Goal: Task Accomplishment & Management: Use online tool/utility

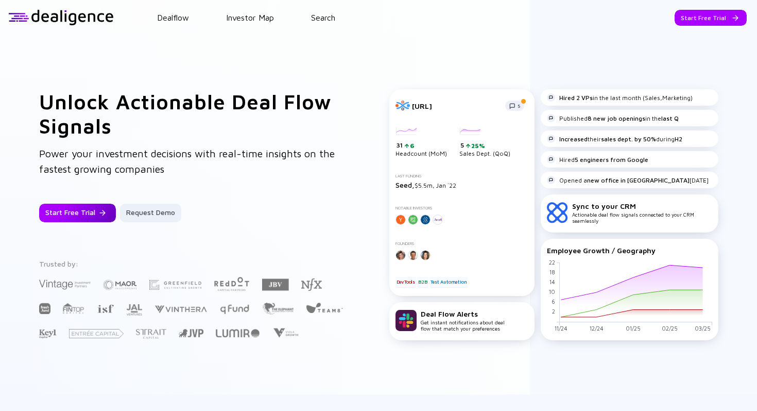
click at [77, 204] on div "Start Free Trial" at bounding box center [77, 212] width 77 height 19
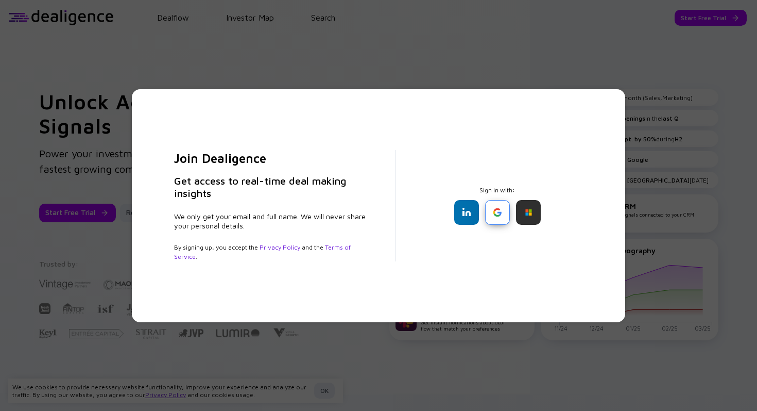
click at [497, 214] on div at bounding box center [497, 212] width 25 height 25
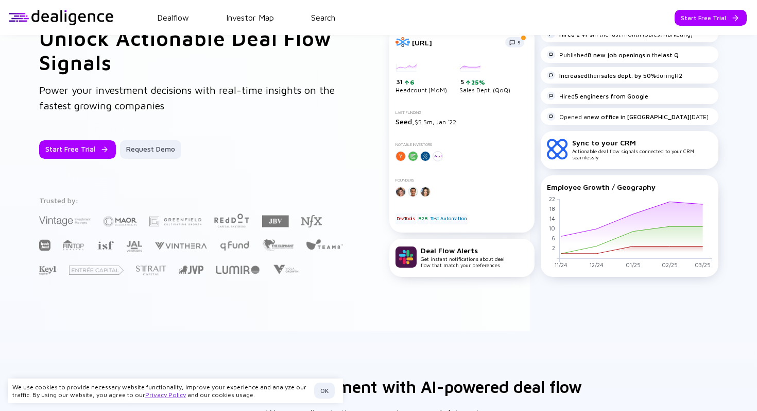
scroll to position [74, 0]
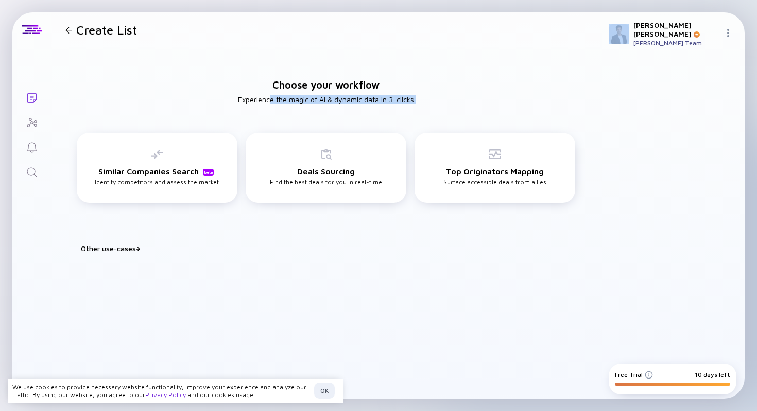
drag, startPoint x: 270, startPoint y: 100, endPoint x: 470, endPoint y: 115, distance: 200.4
click at [470, 115] on div "Choose your workflow Experience the magic of AI & dynamic data in 3-clicks Simi…" at bounding box center [326, 160] width 550 height 227
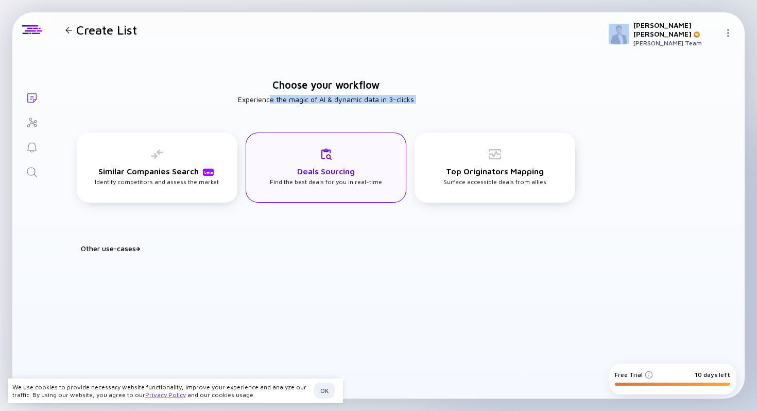
click at [278, 170] on div "Deals Sourcing Find the best deals for you in real-time" at bounding box center [326, 167] width 112 height 38
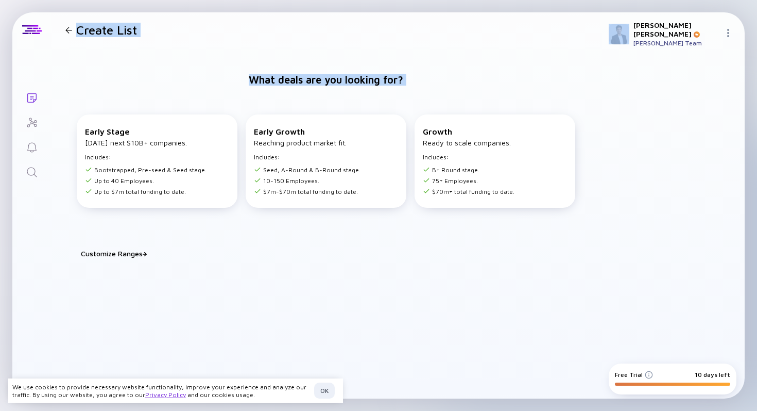
click at [646, 378] on img at bounding box center [649, 374] width 8 height 8
click at [646, 375] on img at bounding box center [649, 374] width 8 height 8
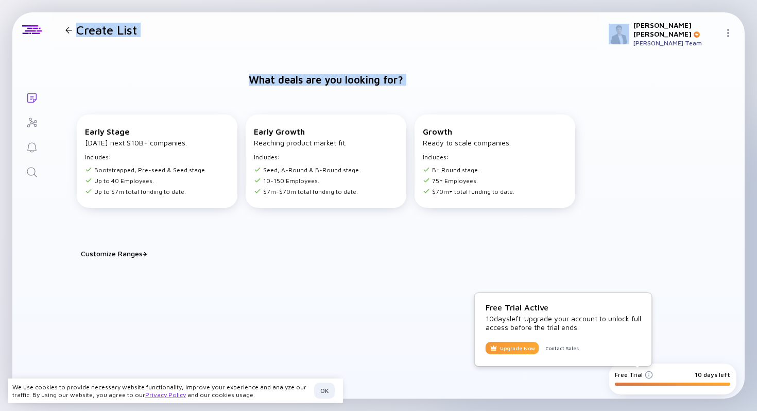
click at [522, 348] on div "Upgrade Now" at bounding box center [513, 347] width 54 height 12
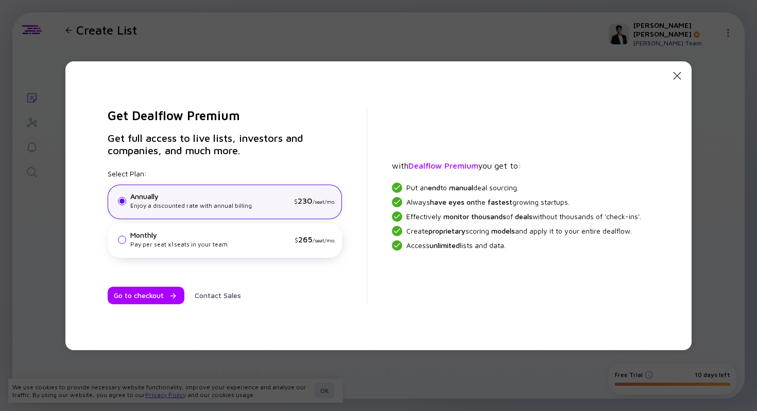
click at [254, 250] on div "Monthly Pay per seat x 1 seats in your team $ 265 /seat/mo." at bounding box center [225, 240] width 234 height 35
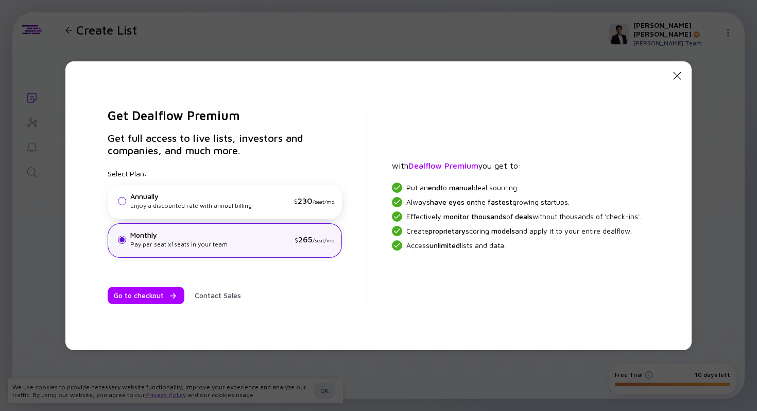
click at [276, 203] on div "Enjoy a discounted rate with annual billing" at bounding box center [210, 205] width 160 height 9
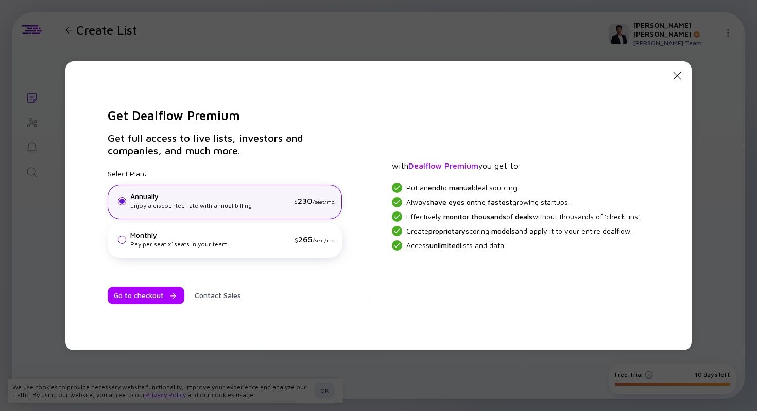
click at [223, 230] on div "Monthly" at bounding box center [210, 234] width 160 height 9
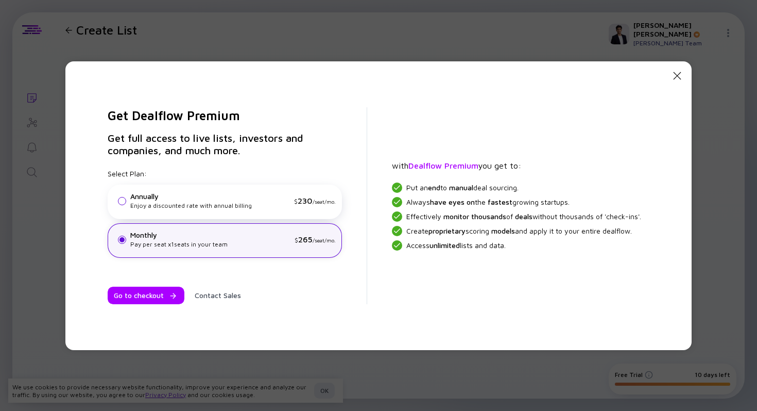
click at [179, 193] on div "Annually" at bounding box center [210, 196] width 160 height 9
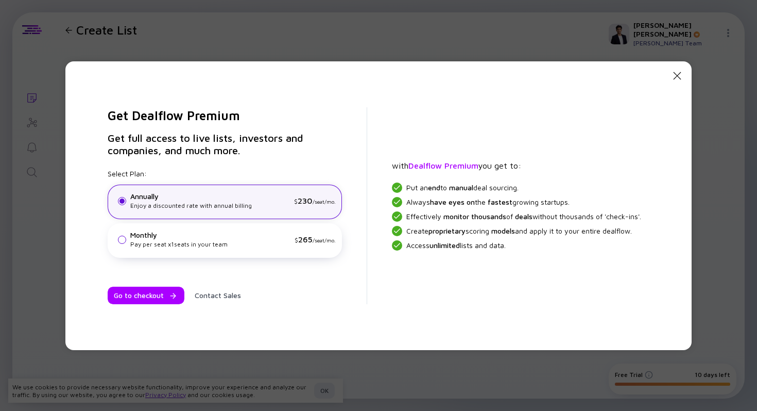
click at [239, 38] on div "Close Modal Get Dealflow Premium Get full access to live lists, investors and c…" at bounding box center [378, 205] width 757 height 411
click at [675, 75] on icon "Close Modal" at bounding box center [677, 76] width 12 height 12
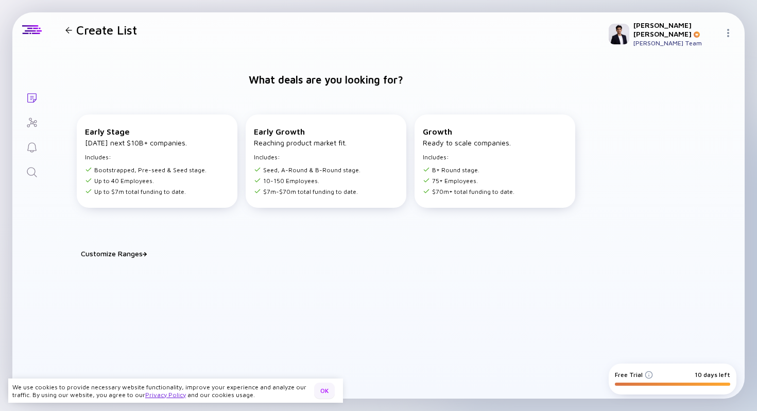
click at [320, 386] on div "OK" at bounding box center [324, 390] width 21 height 16
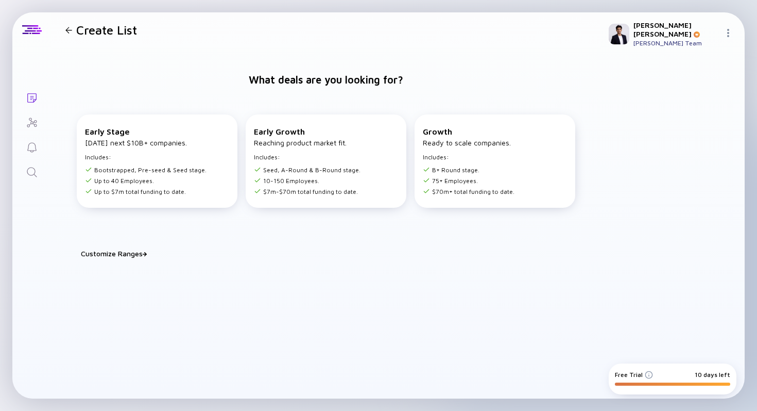
click at [141, 250] on div "Customize Ranges" at bounding box center [332, 253] width 503 height 9
click at [227, 281] on input "10" at bounding box center [224, 281] width 19 height 10
click at [265, 281] on input "150" at bounding box center [274, 281] width 19 height 10
click at [246, 309] on div "Headcount between 10 and 150 Total Funding ($m) between 7 and 70 Next" at bounding box center [326, 295] width 515 height 58
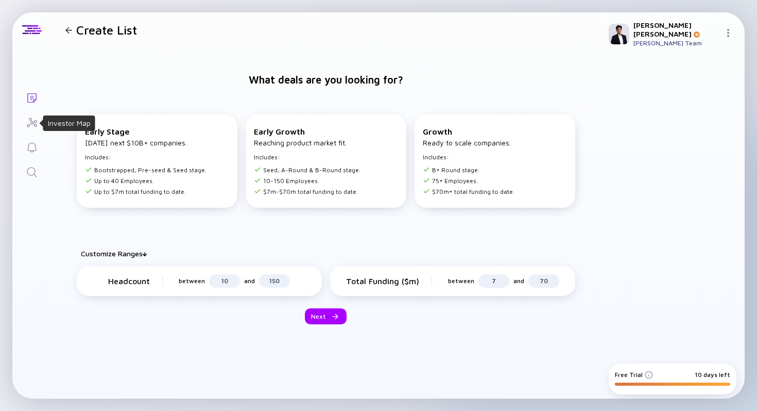
click at [31, 123] on icon "Investor Map" at bounding box center [32, 121] width 10 height 9
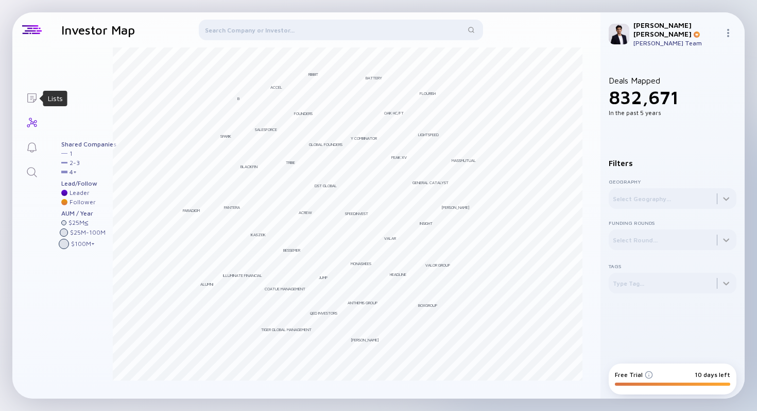
click at [34, 98] on icon "Lists" at bounding box center [32, 98] width 12 height 12
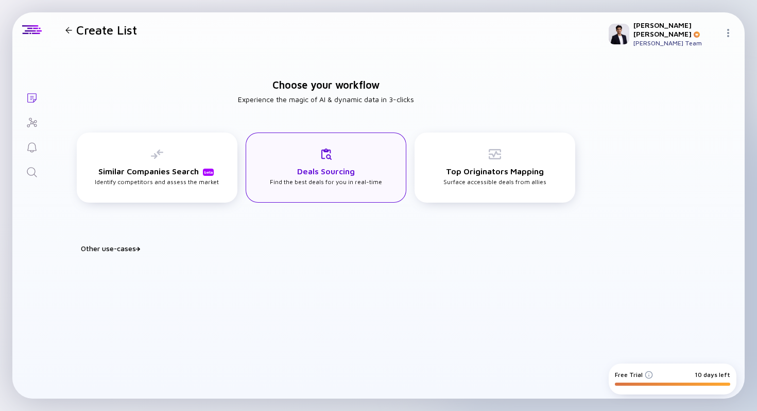
click at [290, 178] on div "Deals Sourcing Find the best deals for you in real-time" at bounding box center [326, 167] width 112 height 38
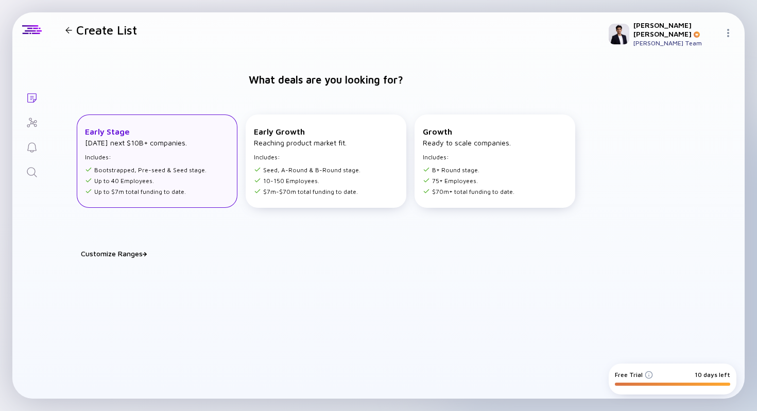
click at [185, 195] on div "Early Stage Tomorrow’s next $10B+ companies. Includes: Bootstrapped, Pre-seed &…" at bounding box center [157, 160] width 161 height 93
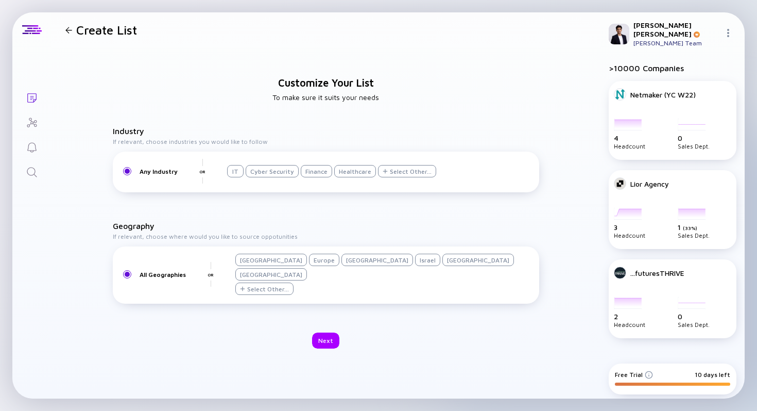
click at [341, 266] on div "[GEOGRAPHIC_DATA]" at bounding box center [377, 259] width 72 height 12
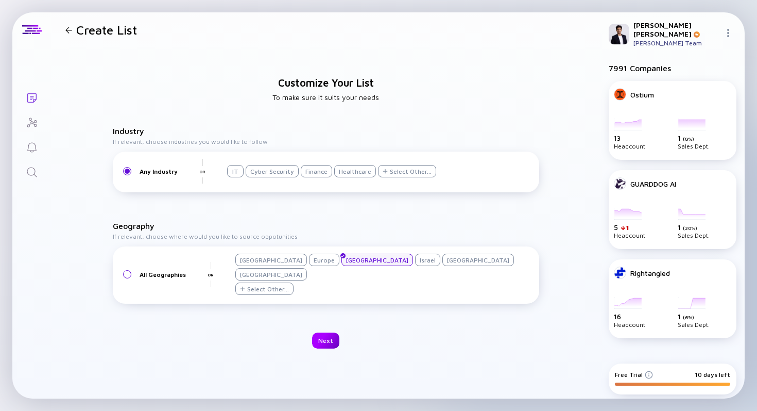
click at [330, 332] on div "Next" at bounding box center [325, 340] width 27 height 16
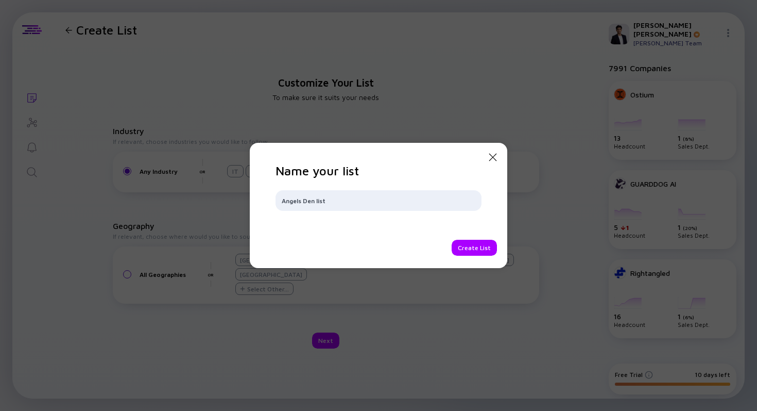
type input "Angels Den list"
click at [472, 258] on div "Close Modal Name your list Angels Den list Create List" at bounding box center [379, 205] width 258 height 125
click at [474, 252] on div "Create List" at bounding box center [474, 248] width 45 height 16
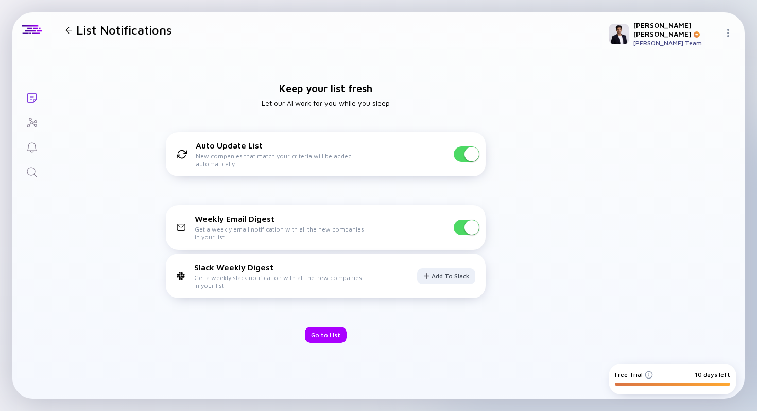
click at [481, 153] on div "Auto Update List New companies that match your criteria will be added automatic…" at bounding box center [326, 154] width 320 height 44
click at [476, 153] on span at bounding box center [472, 154] width 14 height 14
click at [474, 155] on span at bounding box center [467, 153] width 26 height 15
click at [76, 34] on h1 "List Notifications" at bounding box center [124, 30] width 96 height 14
click at [72, 32] on div at bounding box center [68, 30] width 15 height 7
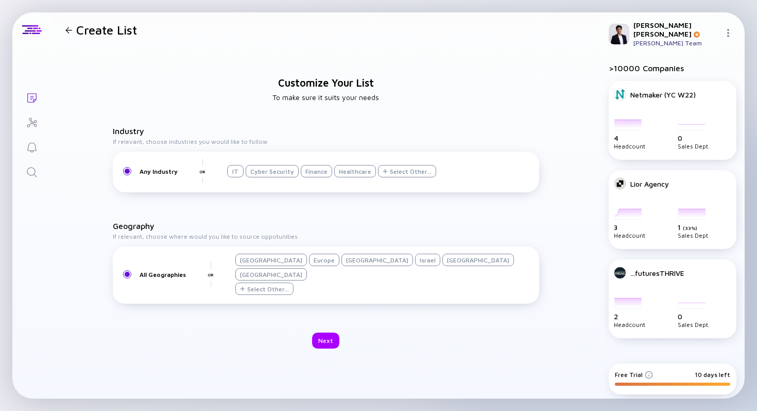
click at [72, 30] on div at bounding box center [68, 30] width 7 height 7
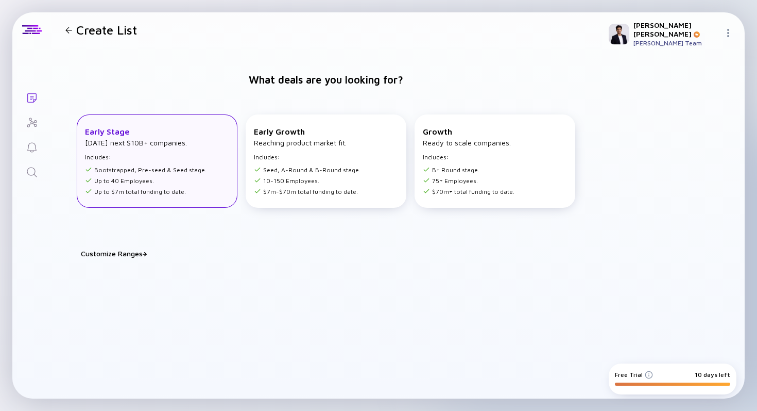
click at [205, 154] on div "Early Stage Tomorrow’s next $10B+ companies. Includes: Bootstrapped, Pre-seed &…" at bounding box center [157, 160] width 161 height 93
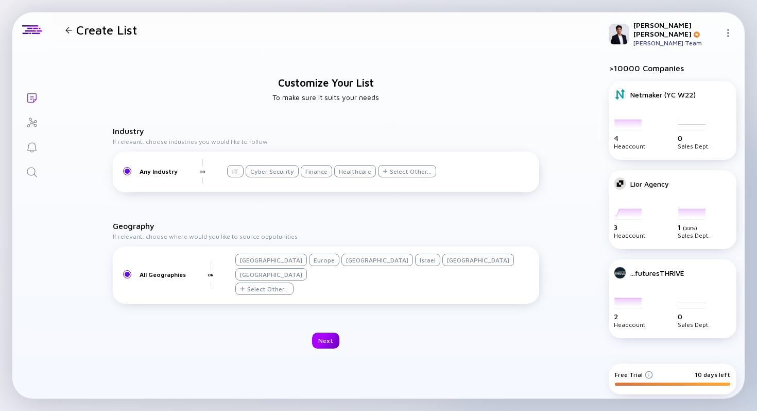
click at [322, 332] on div "Next" at bounding box center [325, 340] width 27 height 16
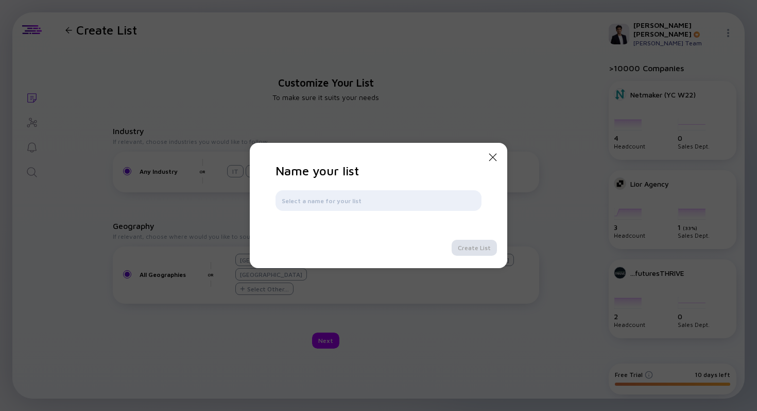
click at [494, 155] on icon "Close Modal" at bounding box center [493, 157] width 12 height 12
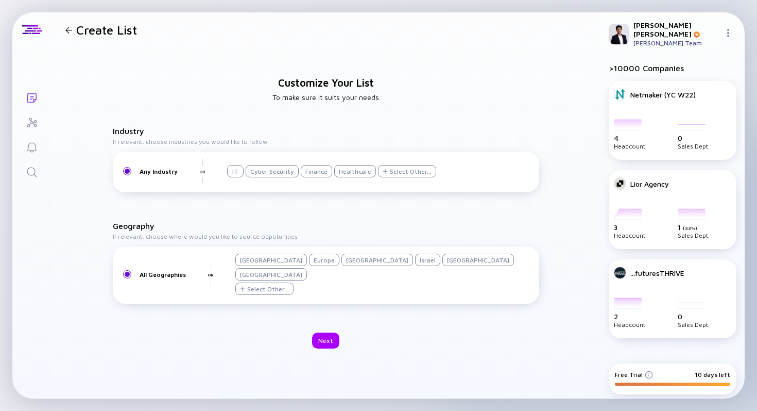
click at [341, 284] on div "All Geographies OR United States Europe United Kingdom Israel Germany France Se…" at bounding box center [326, 273] width 414 height 41
click at [342, 283] on div "All Geographies OR United States Europe United Kingdom Israel Germany France Se…" at bounding box center [326, 273] width 414 height 41
click at [350, 266] on div "[GEOGRAPHIC_DATA]" at bounding box center [377, 259] width 72 height 12
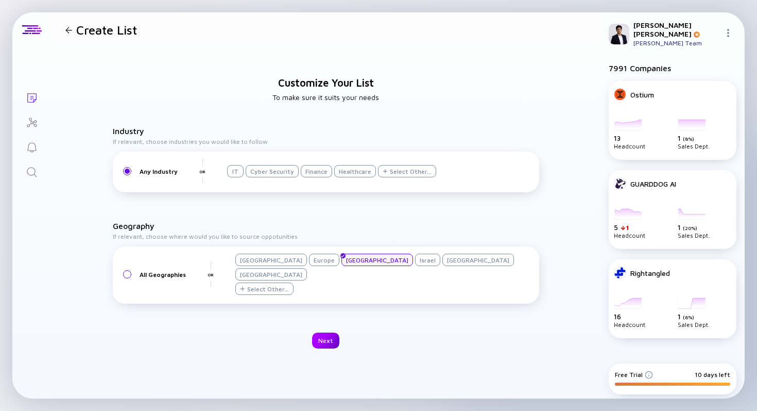
click at [321, 336] on div "Next" at bounding box center [325, 340] width 27 height 16
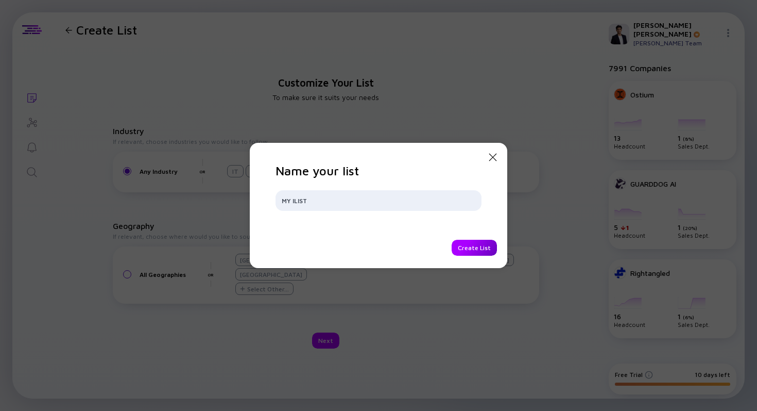
type input "MY ILIST"
click at [463, 248] on div "Create List" at bounding box center [474, 248] width 45 height 16
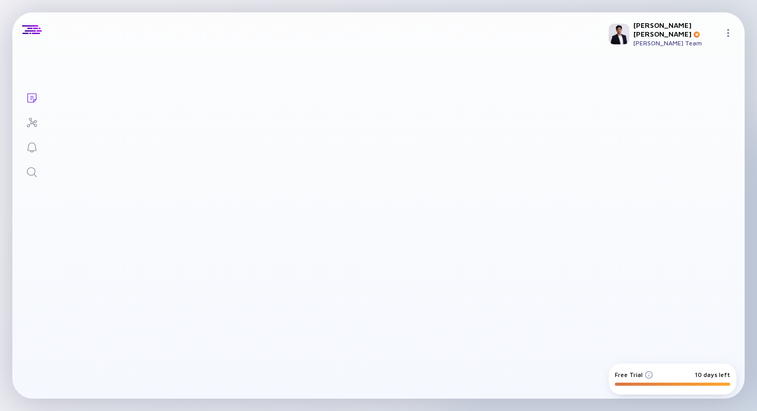
click at [731, 29] on img at bounding box center [728, 33] width 8 height 8
click at [218, 80] on main at bounding box center [326, 222] width 550 height 351
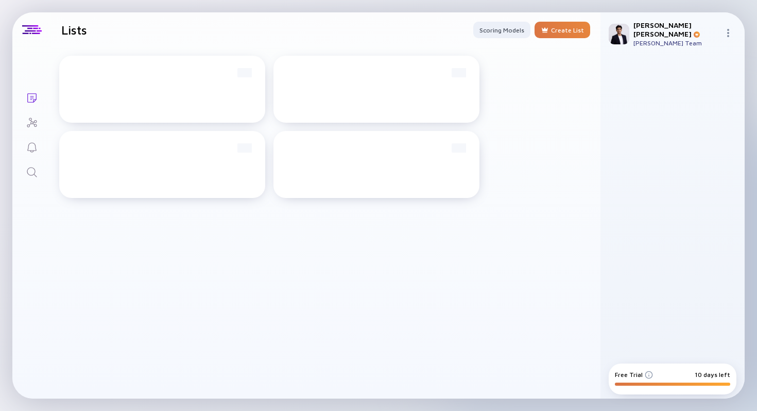
drag, startPoint x: 212, startPoint y: 107, endPoint x: 223, endPoint y: 243, distance: 135.9
click at [223, 242] on div "List Name Total Companies 137 12 List Name Total Companies 137 12 List Name Tot…" at bounding box center [326, 222] width 550 height 351
click at [111, 82] on div "List Name Total Companies 137 12" at bounding box center [162, 89] width 206 height 67
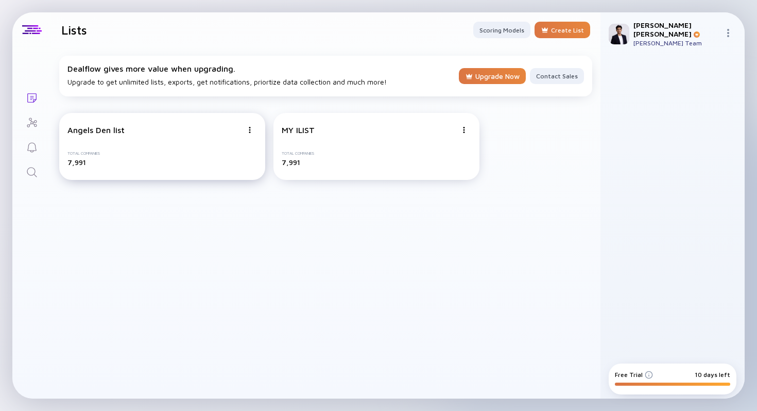
click at [213, 134] on div "Angels Den list" at bounding box center [154, 129] width 175 height 9
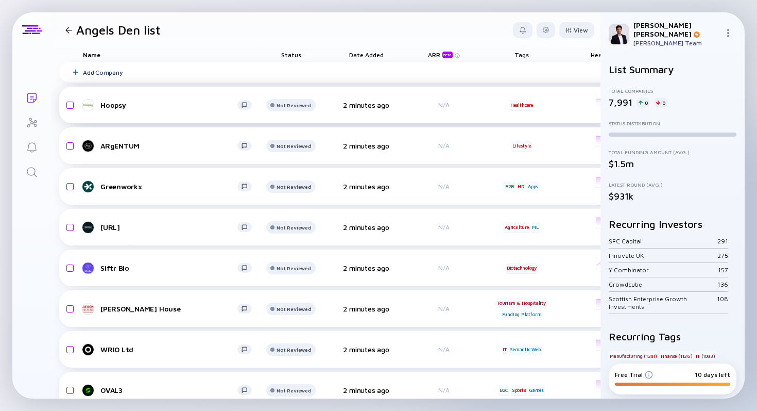
click at [350, 109] on div "2 minutes ago" at bounding box center [366, 104] width 58 height 9
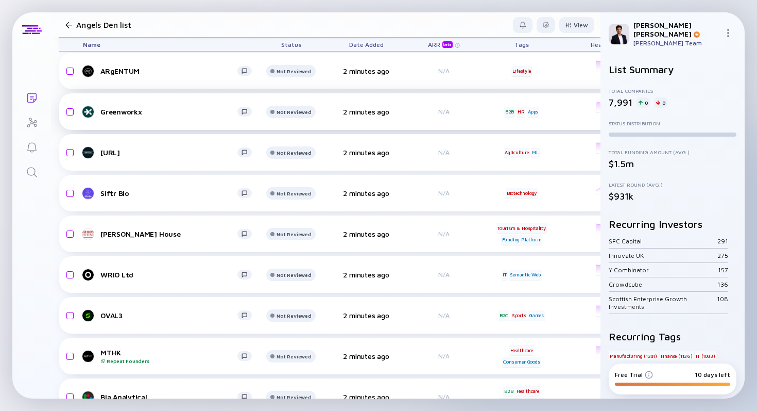
scroll to position [77, 0]
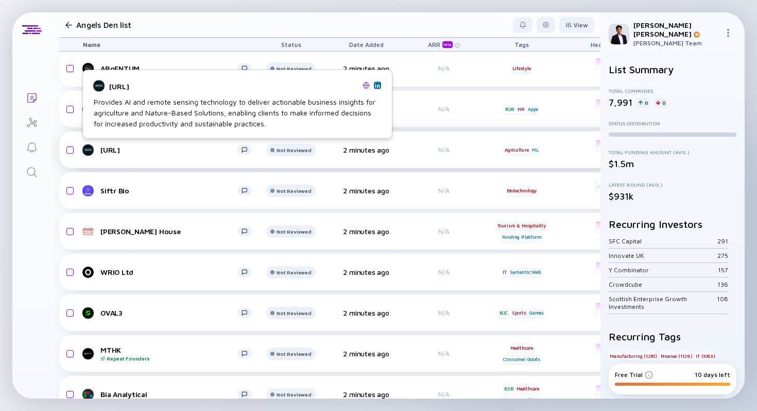
click at [113, 150] on div "[URL]" at bounding box center [168, 149] width 137 height 9
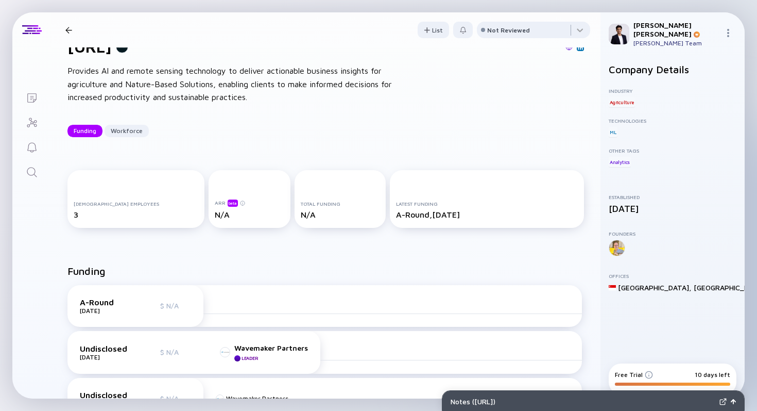
scroll to position [8, 0]
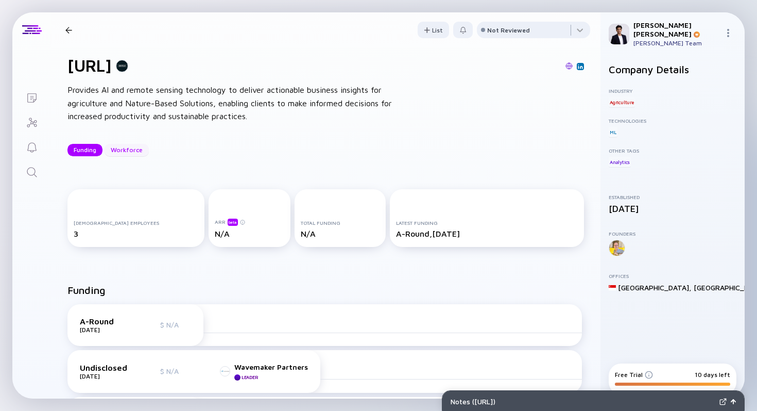
click at [128, 150] on div "Workforce" at bounding box center [127, 150] width 44 height 16
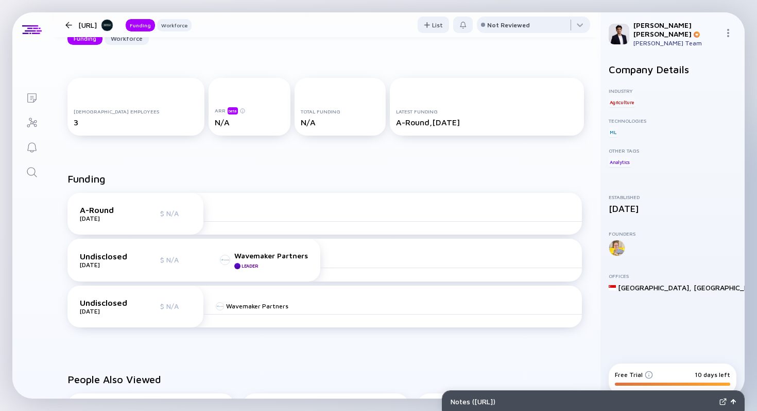
scroll to position [122, 0]
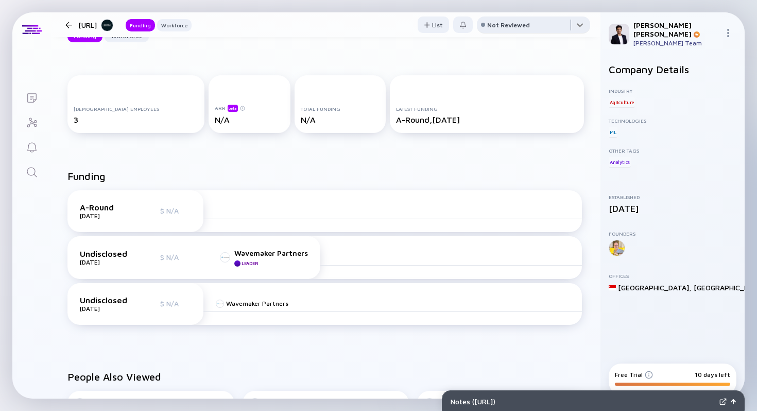
click at [558, 27] on div at bounding box center [533, 26] width 113 height 21
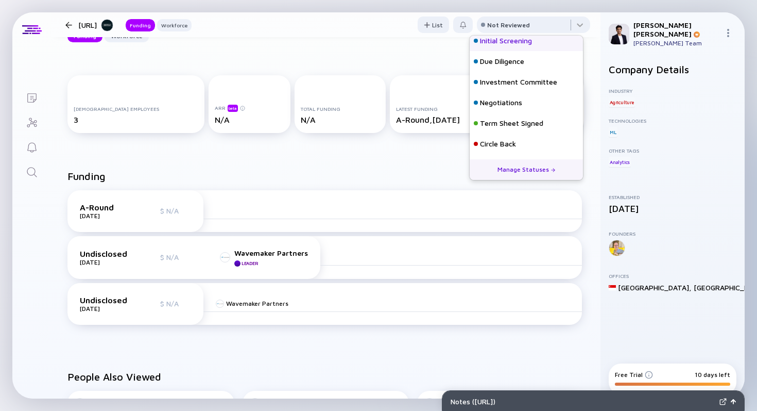
scroll to position [45, 0]
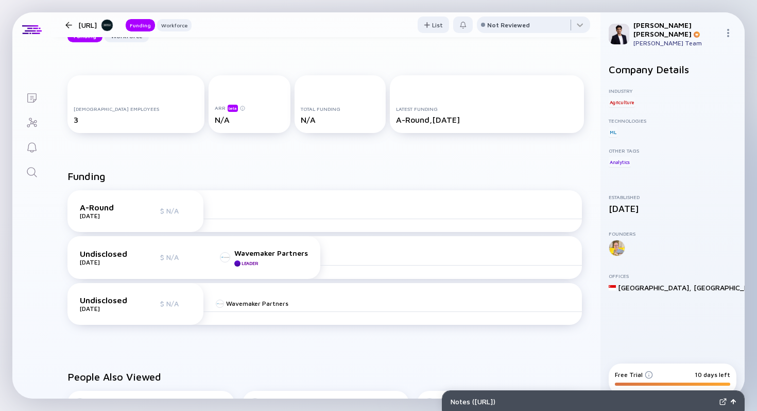
click at [419, 72] on div "[DEMOGRAPHIC_DATA] Employees 3 ARR beta N/A Total Funding N/A Latest Funding A-…" at bounding box center [326, 106] width 550 height 95
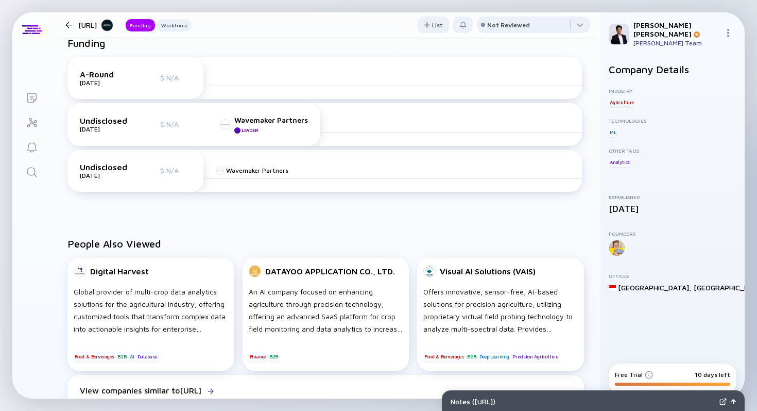
scroll to position [257, 0]
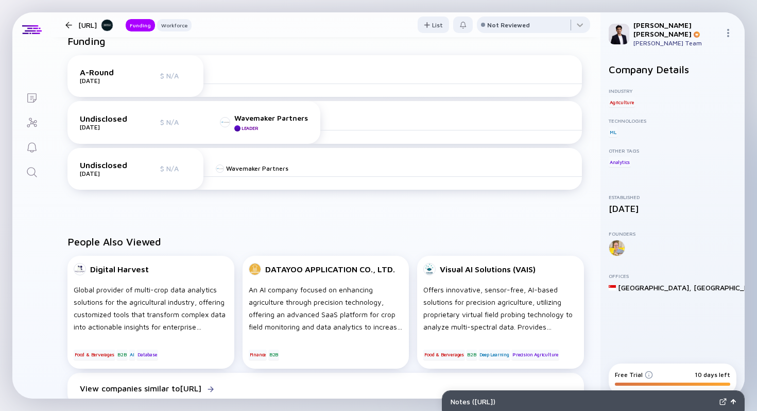
click at [282, 108] on div "Undisclosed [DATE] $ N/A Wavemaker Partners Leader" at bounding box center [193, 122] width 253 height 43
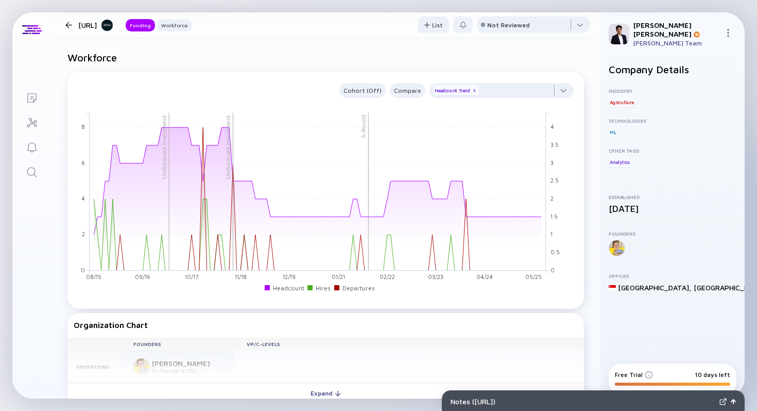
scroll to position [0, 0]
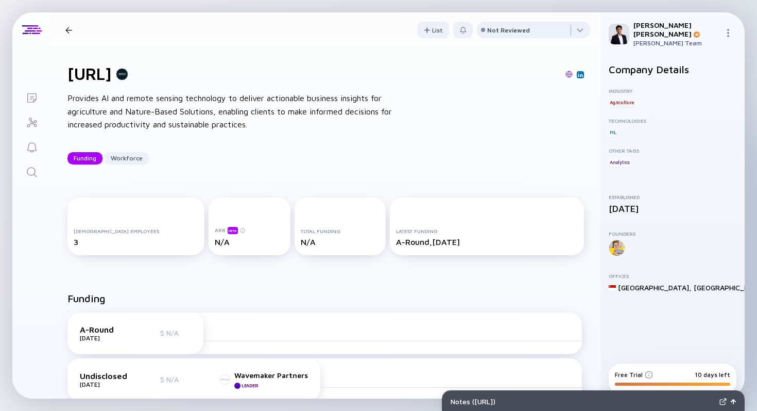
click at [77, 35] on div "[URL] Funding Workforce" at bounding box center [126, 29] width 130 height 13
click at [30, 25] on div at bounding box center [32, 29] width 20 height 9
click at [66, 27] on div at bounding box center [68, 30] width 7 height 7
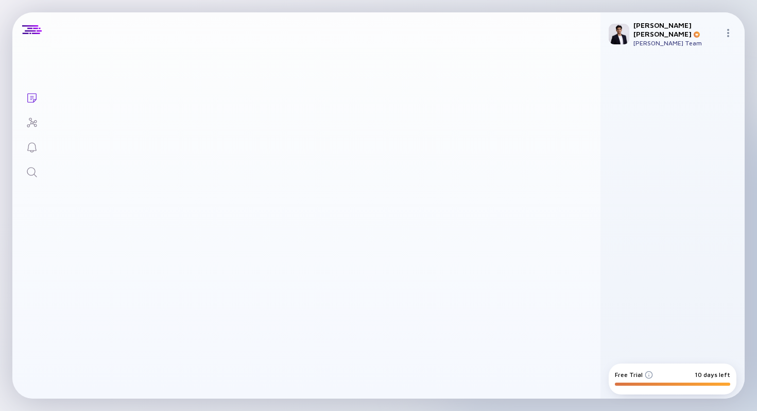
scroll to position [77, 0]
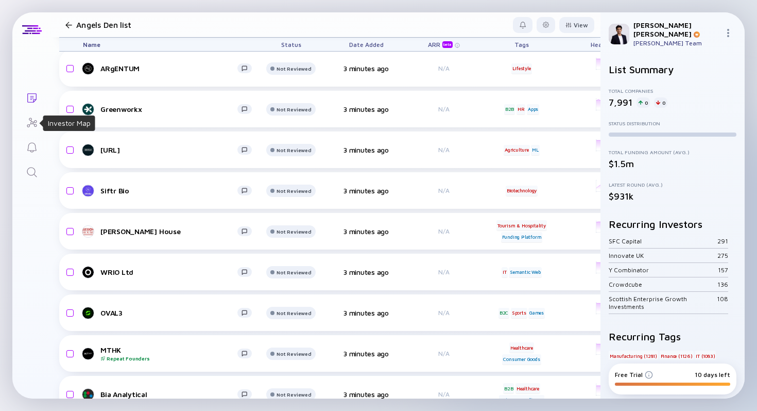
click at [33, 119] on icon "Investor Map" at bounding box center [32, 122] width 12 height 12
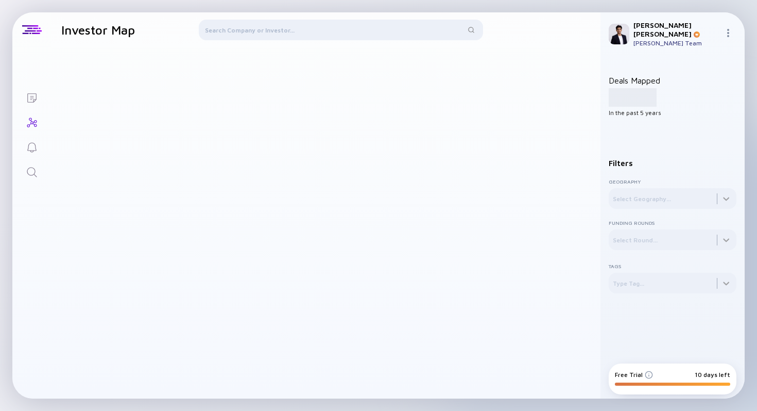
click at [34, 111] on link "Investor Map" at bounding box center [31, 121] width 39 height 25
click at [33, 103] on icon "Lists" at bounding box center [32, 98] width 12 height 12
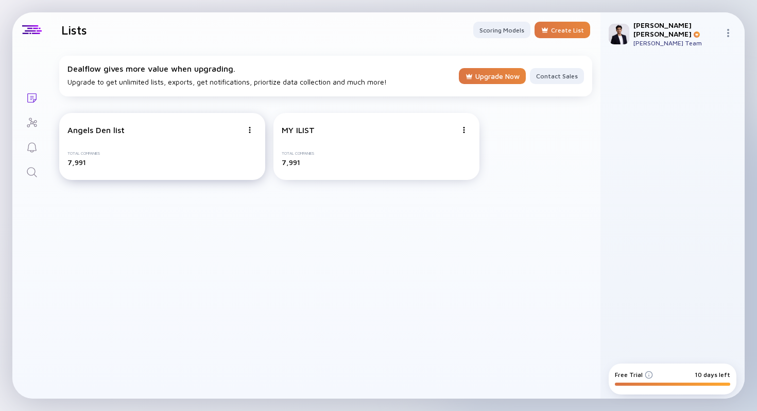
click at [220, 145] on div "Angels Den list Total Companies 7,991" at bounding box center [162, 146] width 206 height 67
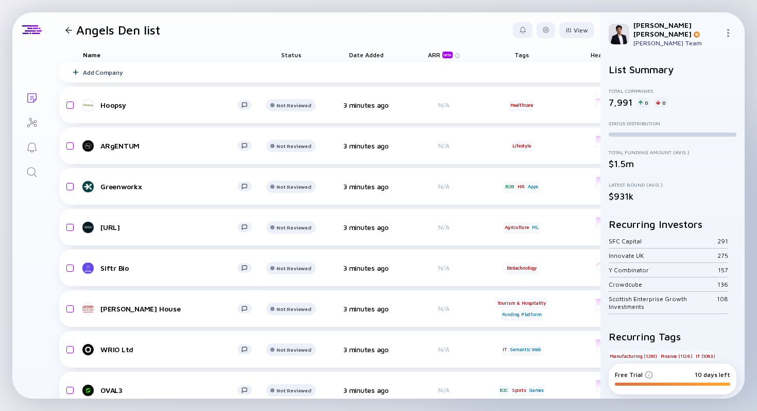
click at [32, 163] on link "Search" at bounding box center [31, 171] width 39 height 25
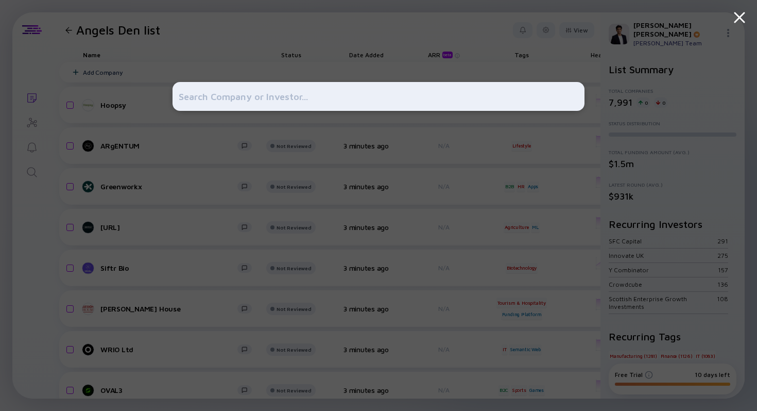
click at [144, 136] on div at bounding box center [378, 205] width 757 height 411
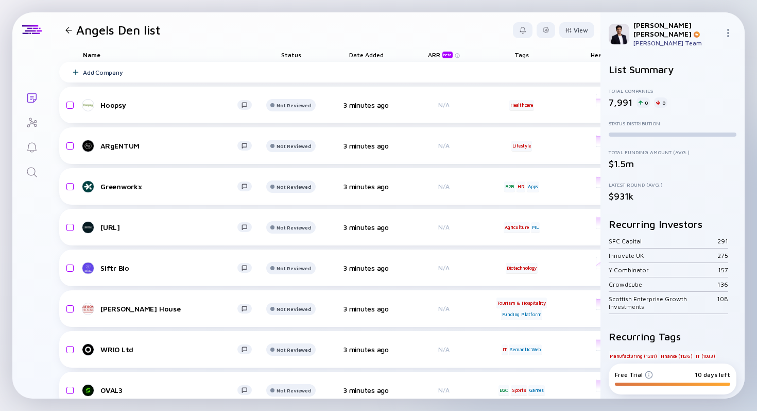
click at [39, 146] on link "Reminders" at bounding box center [31, 146] width 39 height 25
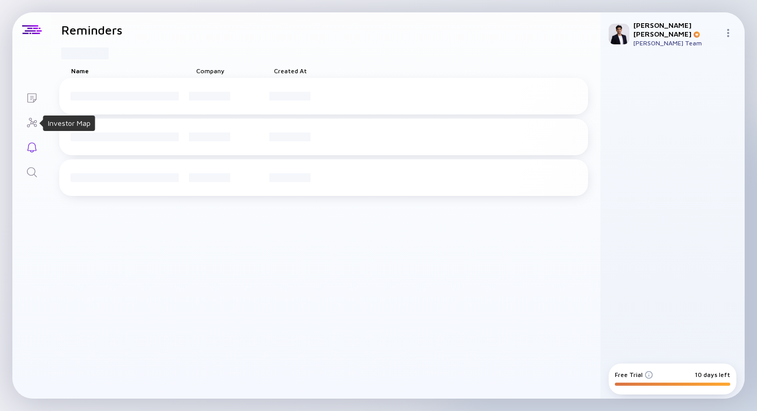
click at [37, 122] on icon "Investor Map" at bounding box center [32, 122] width 12 height 12
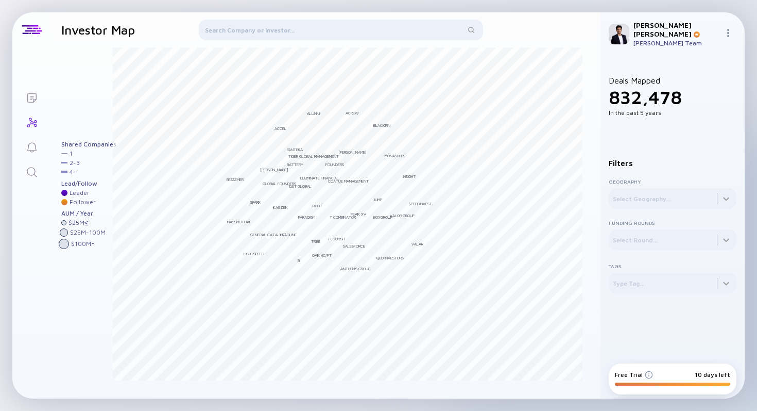
click at [715, 39] on div "[PERSON_NAME] Team" at bounding box center [677, 43] width 87 height 8
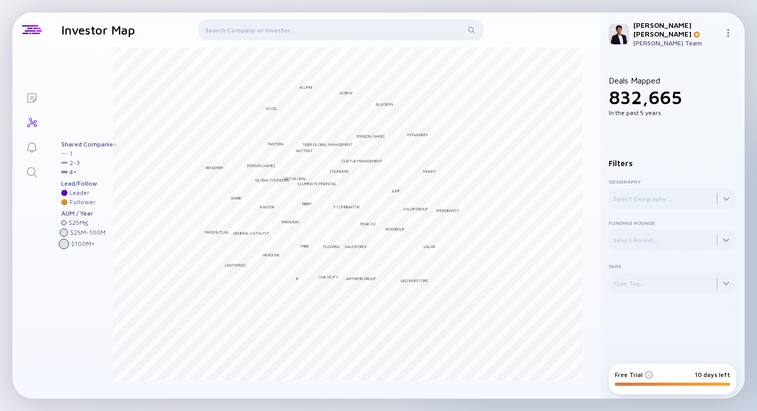
click at [717, 39] on div "[PERSON_NAME] Team" at bounding box center [677, 43] width 87 height 8
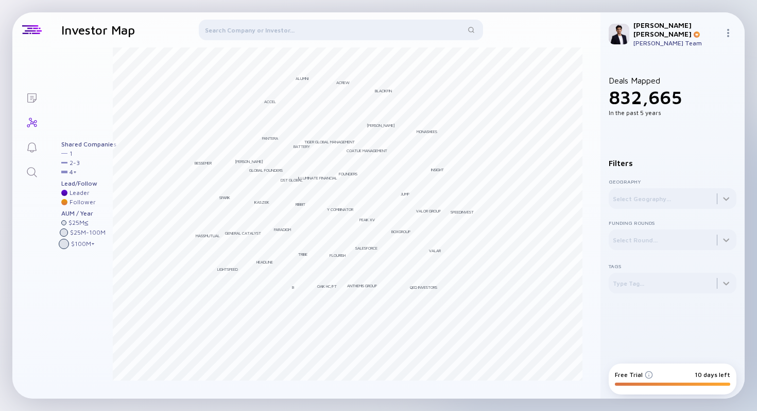
click at [726, 35] on div at bounding box center [730, 34] width 12 height 10
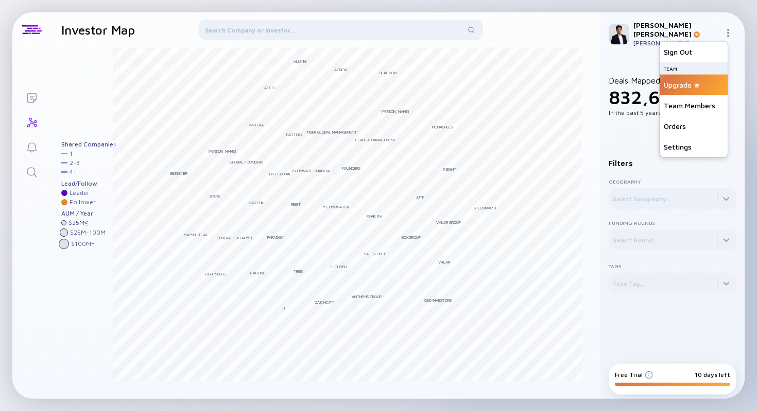
click at [678, 82] on div "Upgrade" at bounding box center [694, 85] width 68 height 21
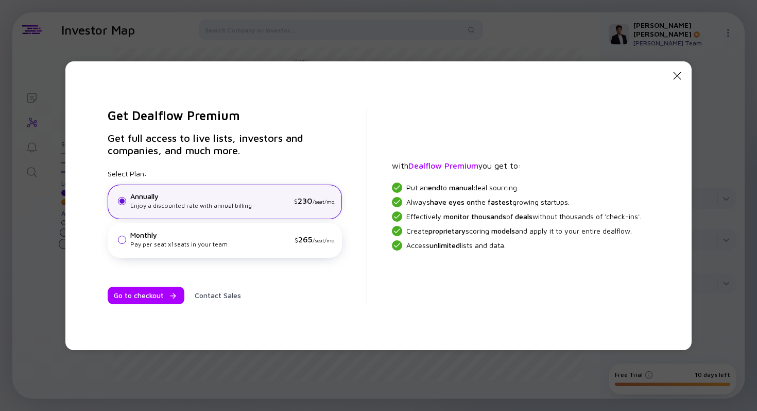
click at [676, 66] on div "Close Modal Get Dealflow Premium Get full access to live lists, investors and c…" at bounding box center [378, 205] width 626 height 288
click at [675, 72] on icon "Close Modal" at bounding box center [677, 76] width 12 height 12
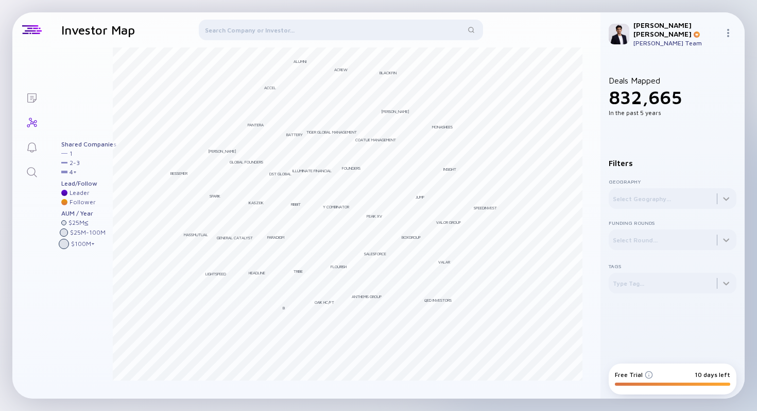
click at [39, 89] on link "Lists" at bounding box center [31, 96] width 39 height 25
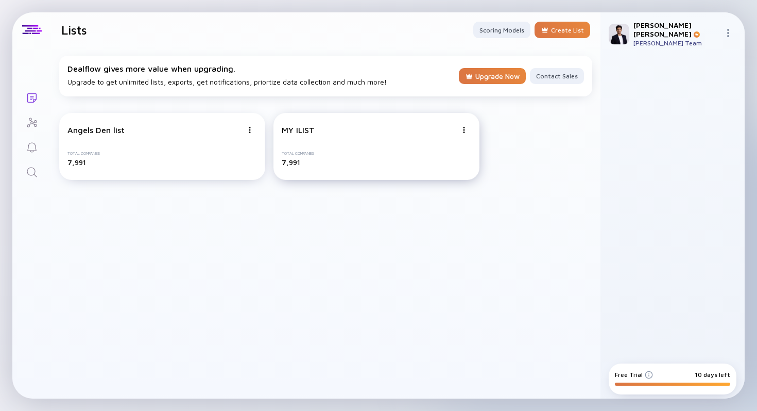
click at [253, 129] on img at bounding box center [250, 130] width 6 height 6
click at [431, 187] on div "Edit List" at bounding box center [427, 189] width 61 height 21
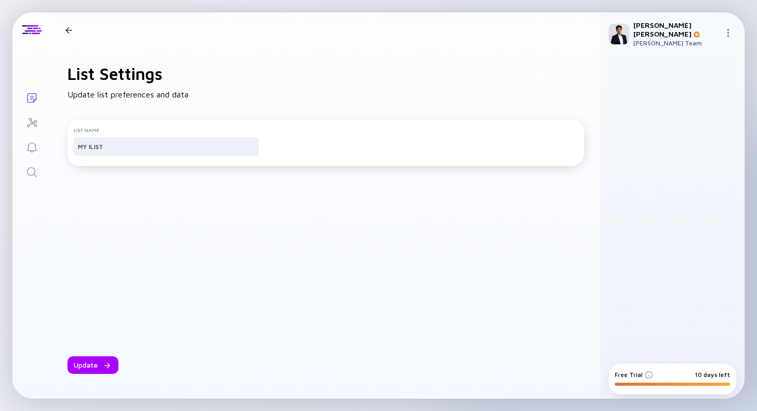
click at [36, 93] on icon "Lists" at bounding box center [32, 98] width 12 height 12
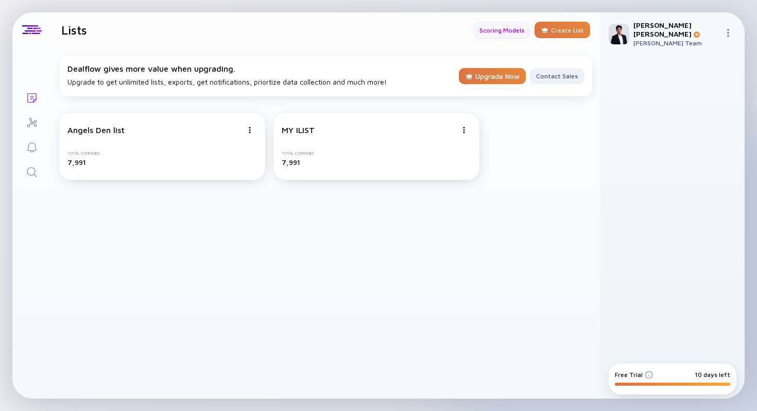
click at [512, 32] on div "Scoring Models" at bounding box center [501, 30] width 57 height 16
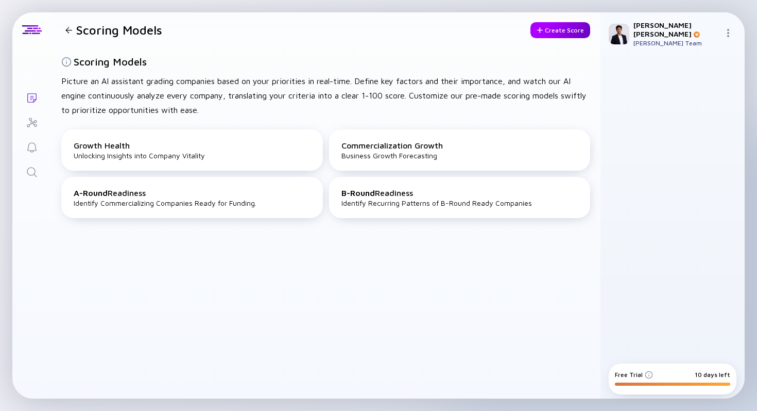
click at [579, 28] on div "Create Score" at bounding box center [561, 30] width 60 height 16
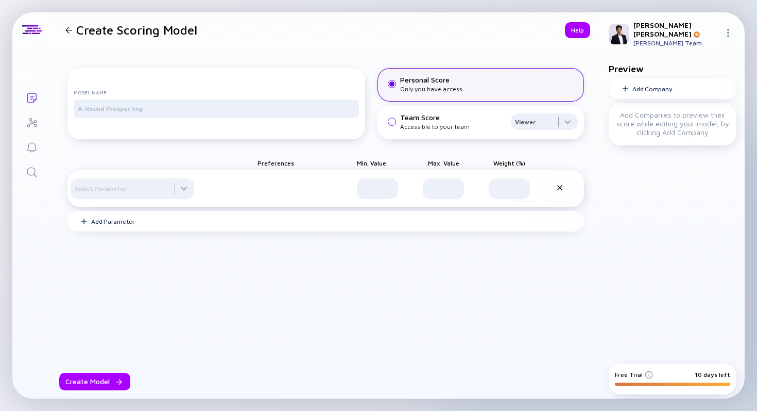
click at [298, 108] on div "Model Name" at bounding box center [216, 105] width 285 height 33
click at [298, 114] on input "text" at bounding box center [216, 109] width 277 height 10
type input "Early Stage Deals"
click at [414, 130] on div "Accessible to your team" at bounding box center [453, 127] width 107 height 8
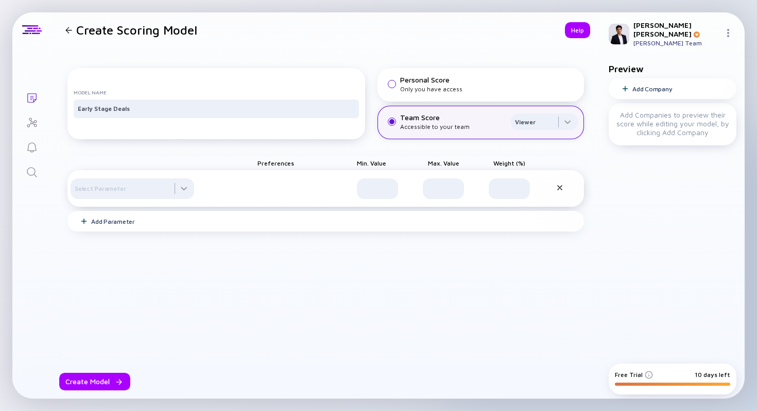
click at [439, 101] on div "Personal Score Only you have access" at bounding box center [481, 84] width 207 height 33
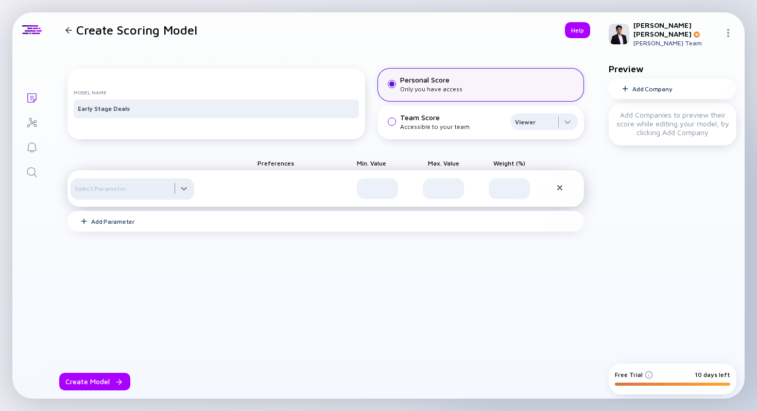
click at [162, 199] on div at bounding box center [133, 188] width 124 height 21
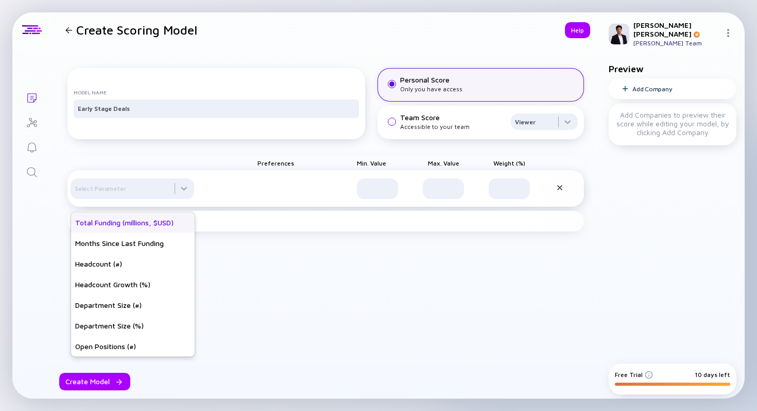
click at [153, 225] on div "Total Funding (millions, $USD)" at bounding box center [133, 222] width 124 height 21
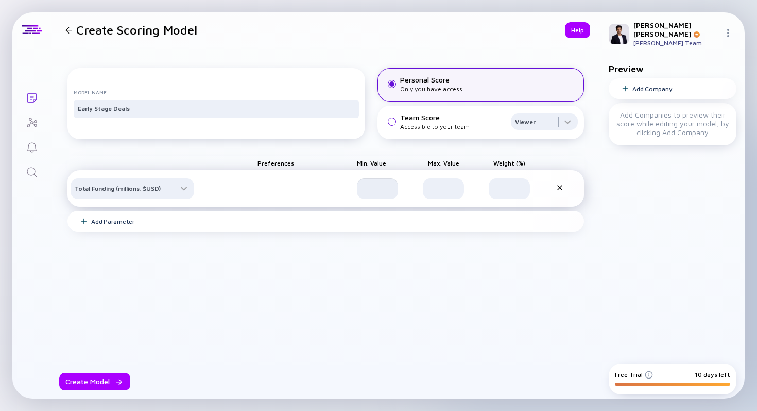
click at [367, 194] on input "text" at bounding box center [377, 188] width 29 height 10
type input "0"
type input "50,000"
click at [443, 194] on input "text" at bounding box center [443, 188] width 29 height 10
type input "250,000"
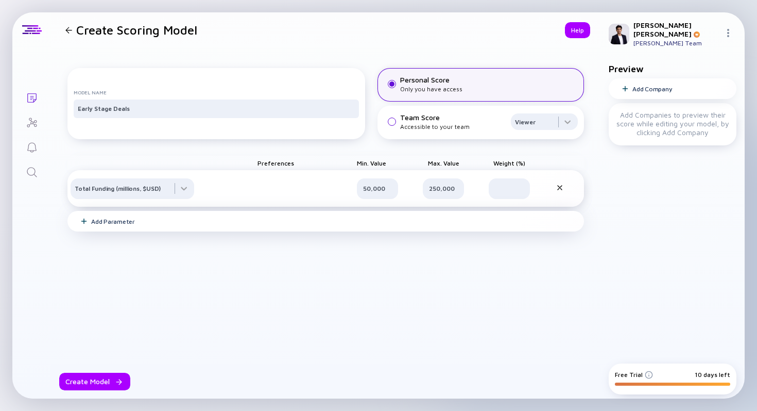
click at [219, 231] on div "Add Parameter" at bounding box center [325, 221] width 517 height 21
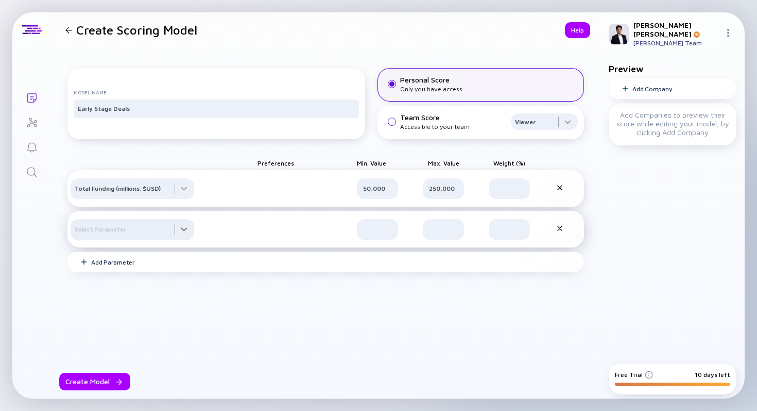
click at [168, 199] on div at bounding box center [133, 188] width 124 height 21
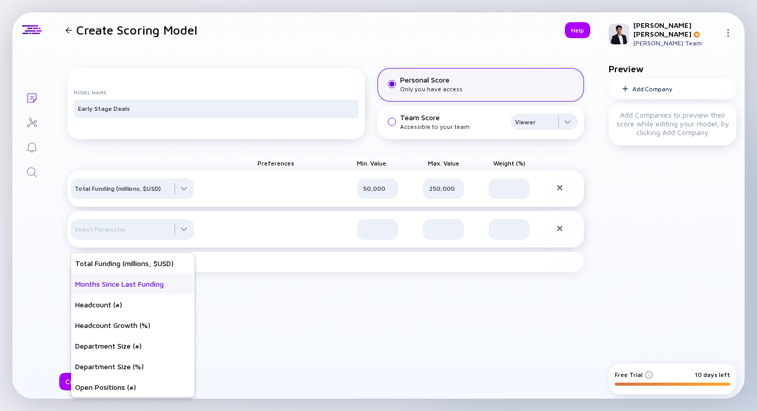
click at [166, 288] on div "Months Since Last Funding" at bounding box center [133, 284] width 124 height 21
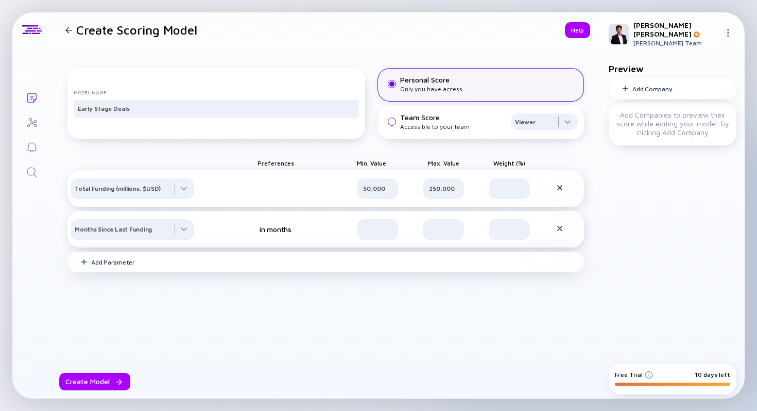
click at [173, 272] on div "Add Parameter" at bounding box center [325, 261] width 517 height 21
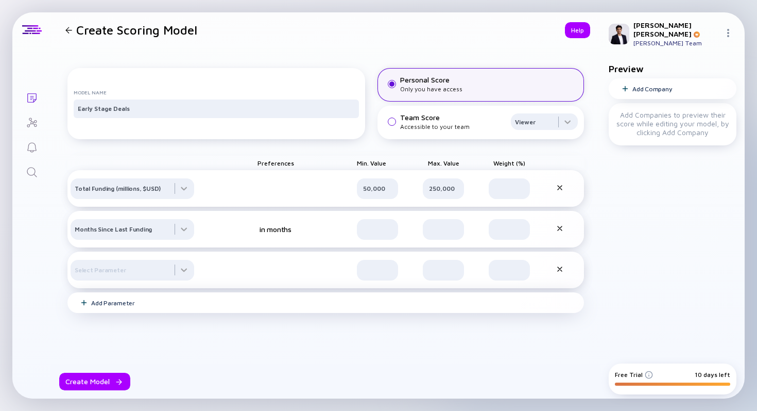
click at [155, 313] on div "Add Parameter" at bounding box center [325, 302] width 517 height 21
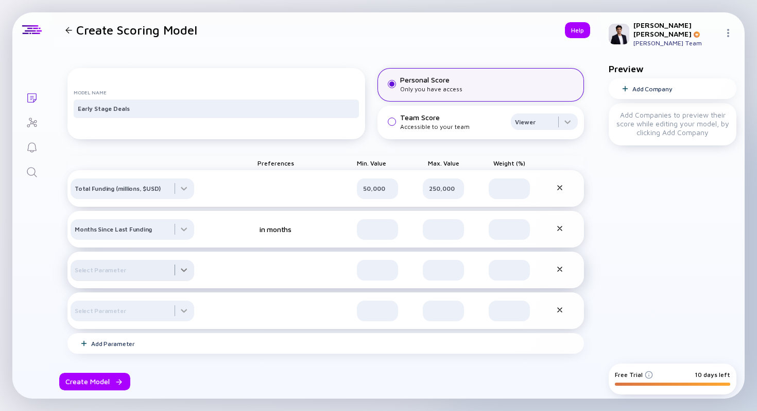
click at [169, 199] on div at bounding box center [133, 188] width 124 height 21
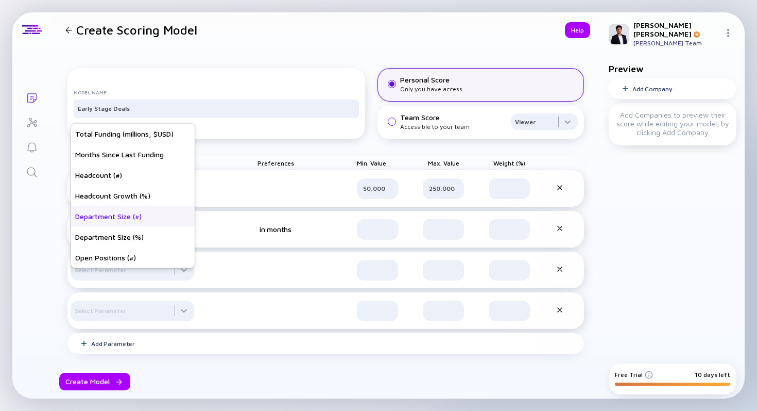
click at [168, 225] on div "Department Size (#)" at bounding box center [133, 216] width 124 height 21
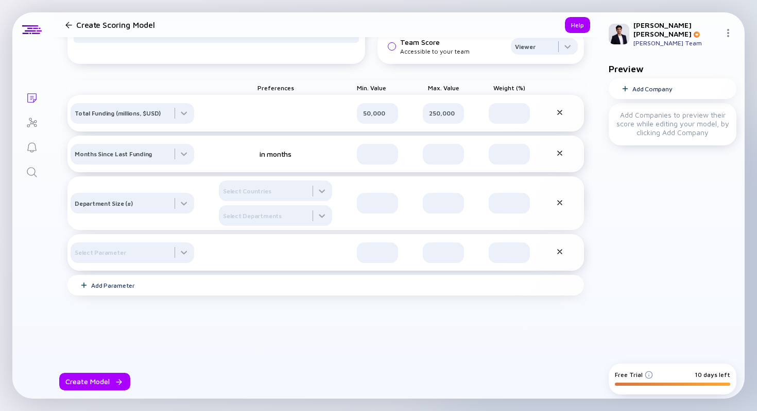
scroll to position [86, 0]
click at [244, 279] on div "Add Parameter" at bounding box center [325, 285] width 517 height 21
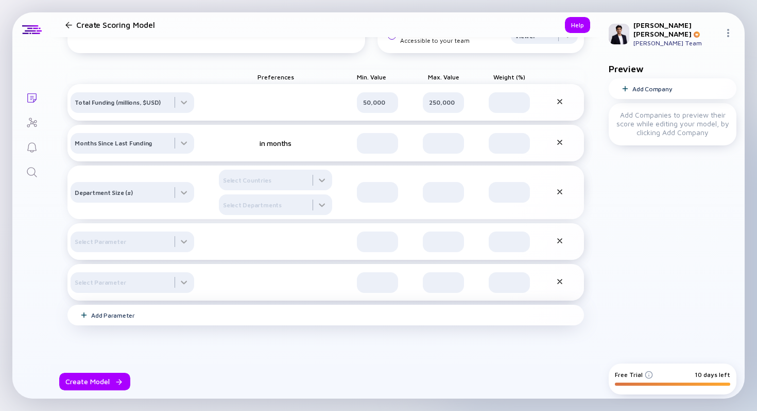
click at [209, 325] on div "Add Parameter" at bounding box center [325, 314] width 517 height 21
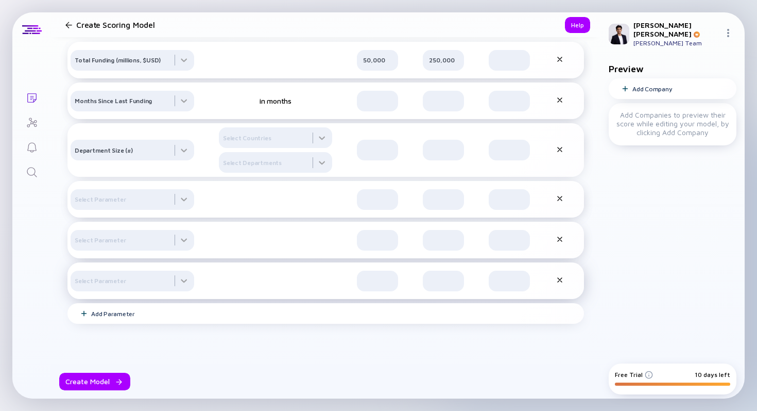
scroll to position [138, 0]
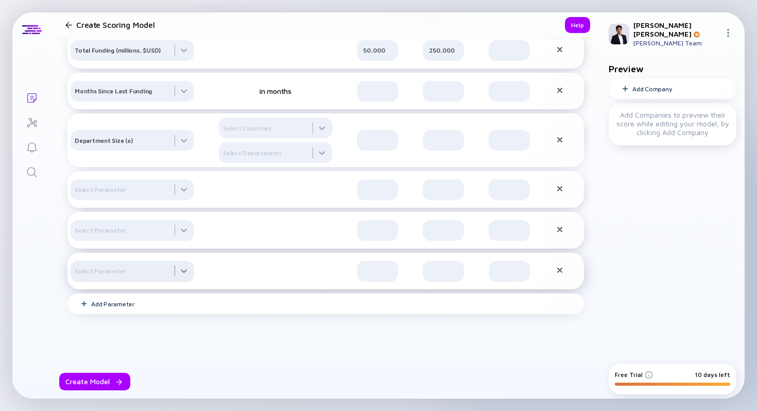
click at [173, 61] on div at bounding box center [133, 50] width 124 height 21
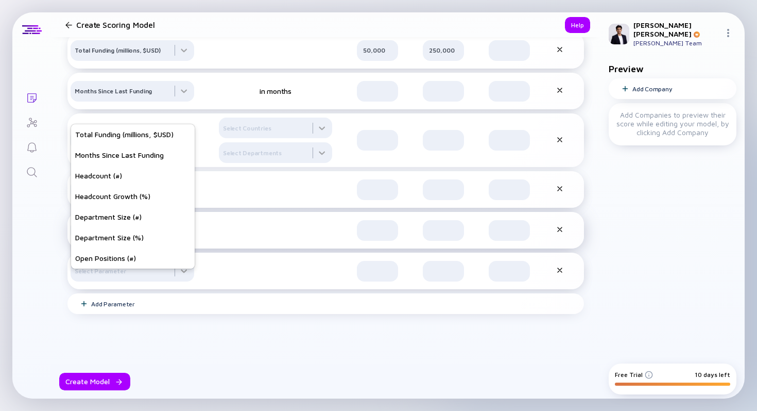
click at [249, 224] on div "Select Parameter" at bounding box center [325, 230] width 517 height 37
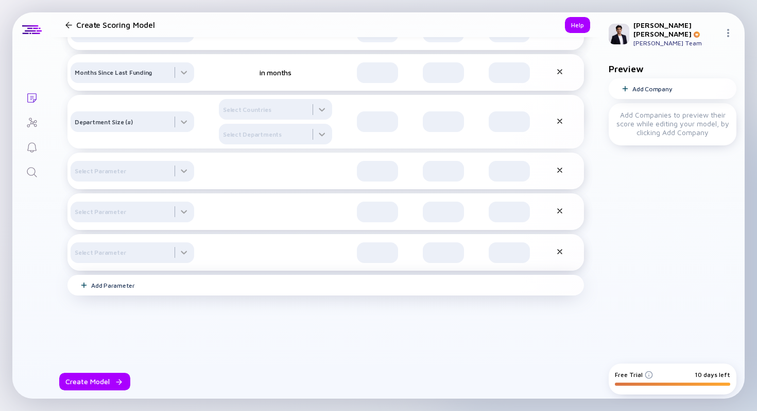
click at [242, 285] on div "Add Parameter" at bounding box center [325, 285] width 517 height 21
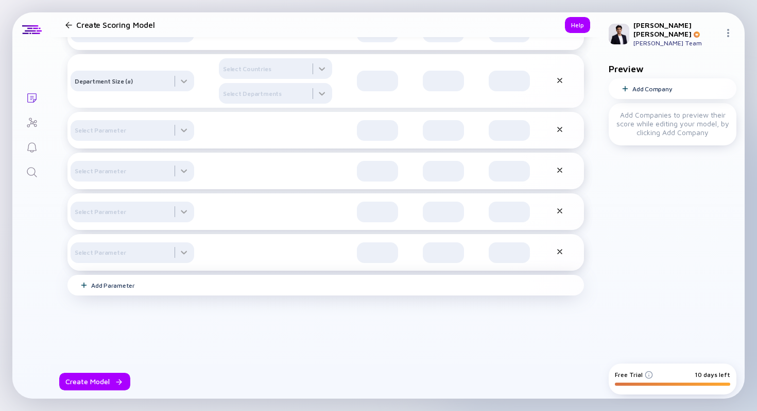
scroll to position [208, 0]
click at [242, 285] on div "Add Parameter" at bounding box center [325, 285] width 517 height 21
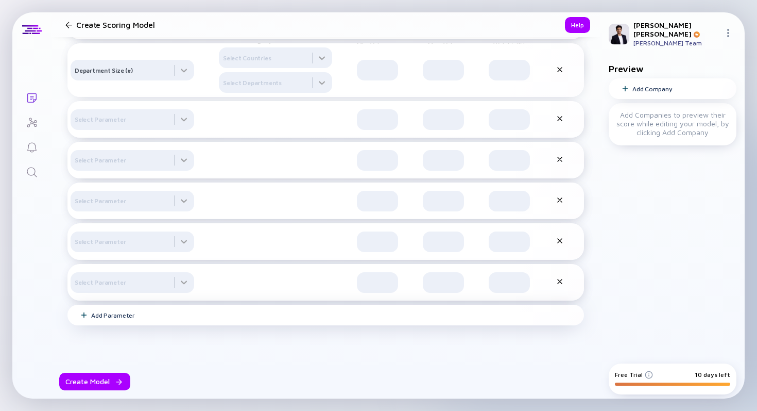
scroll to position [159, 0]
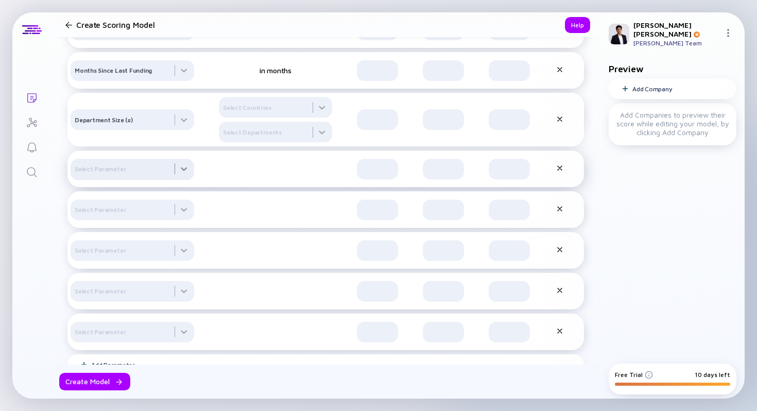
click at [174, 40] on div at bounding box center [133, 30] width 124 height 21
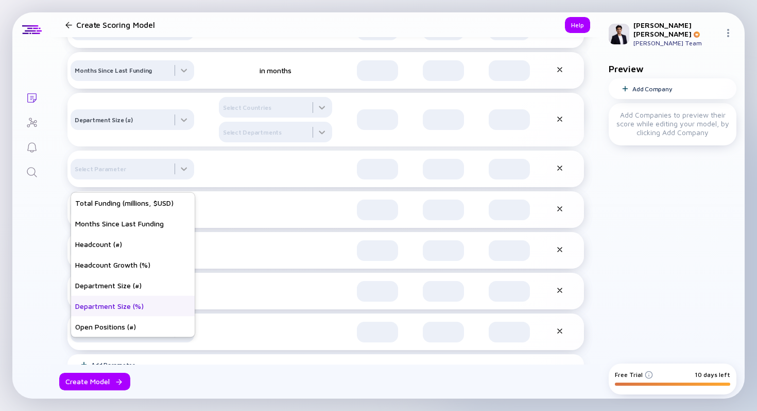
click at [147, 303] on div "Department Size (%)" at bounding box center [133, 306] width 124 height 21
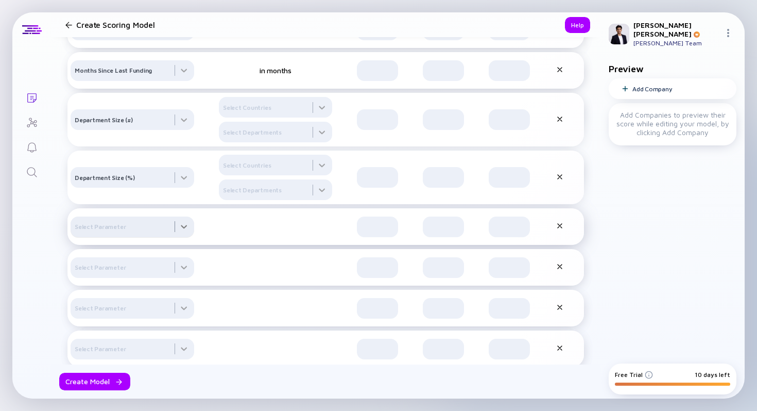
click at [158, 40] on div at bounding box center [133, 30] width 124 height 21
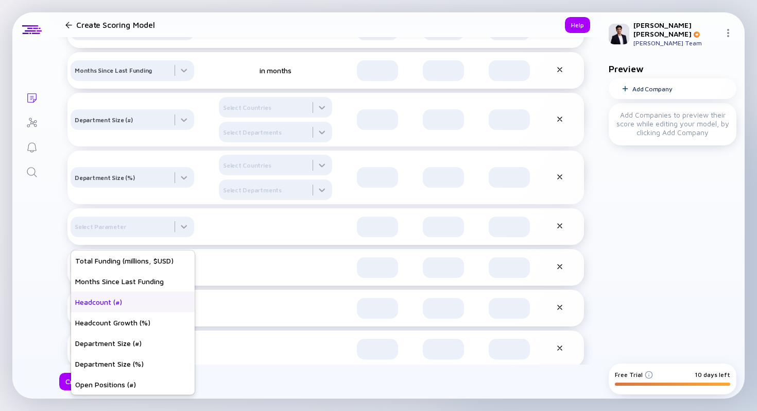
click at [139, 303] on div "Headcount (#)" at bounding box center [133, 302] width 124 height 21
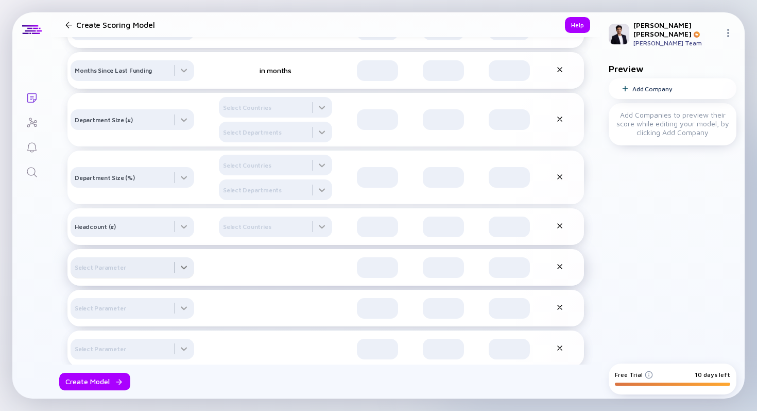
click at [150, 40] on div at bounding box center [133, 30] width 124 height 21
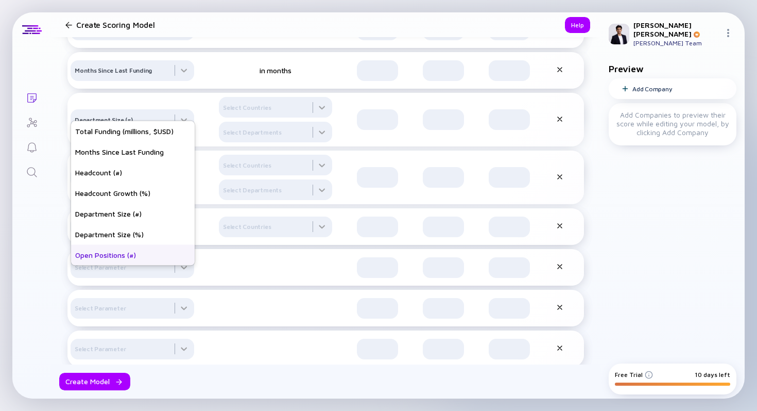
click at [155, 260] on div "Open Positions (#)" at bounding box center [133, 255] width 124 height 21
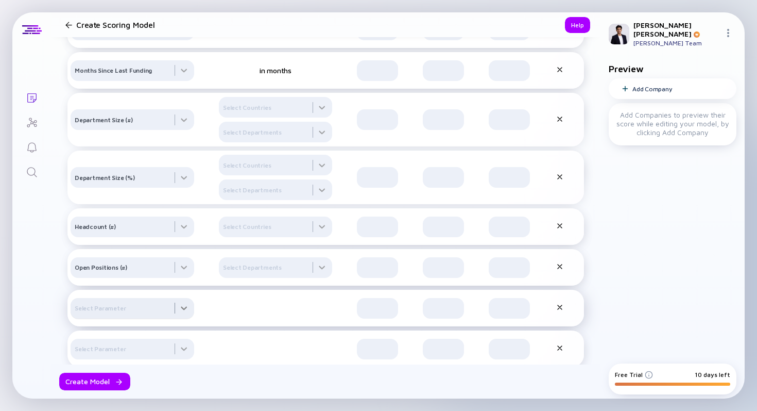
click at [143, 40] on div at bounding box center [133, 30] width 124 height 21
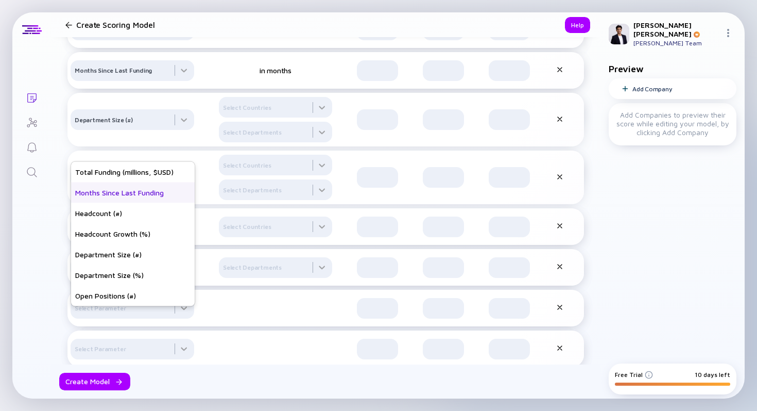
click at [155, 193] on div "Months Since Last Funding" at bounding box center [133, 192] width 124 height 21
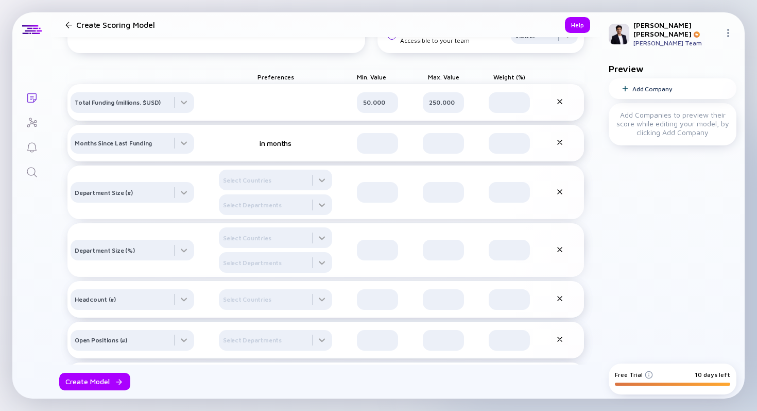
scroll to position [87, 0]
click at [561, 107] on div at bounding box center [560, 102] width 10 height 10
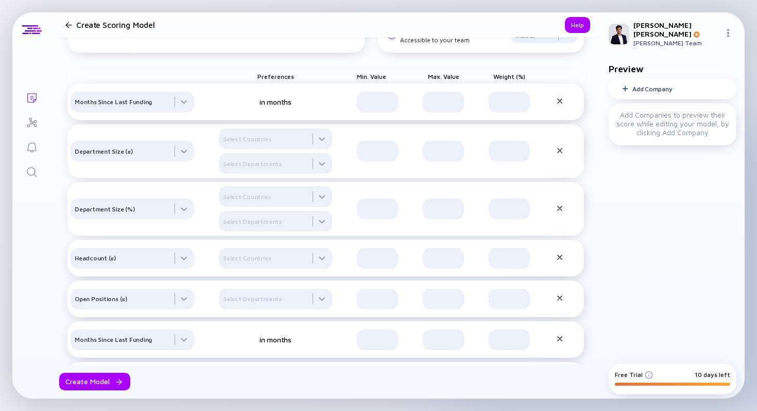
click at [561, 107] on div at bounding box center [560, 102] width 10 height 10
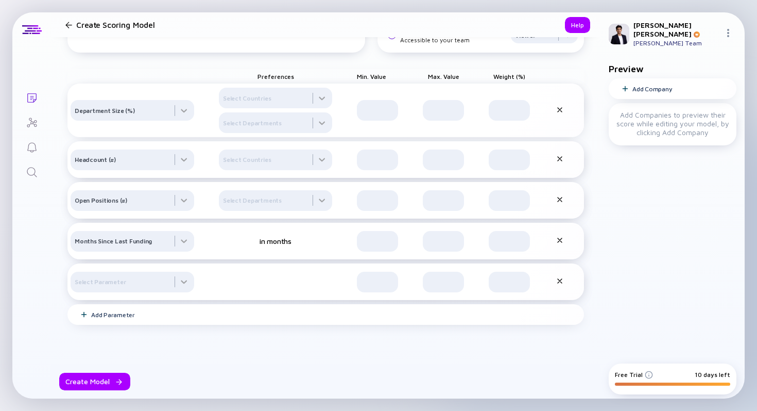
click at [561, 114] on icon at bounding box center [560, 110] width 8 height 8
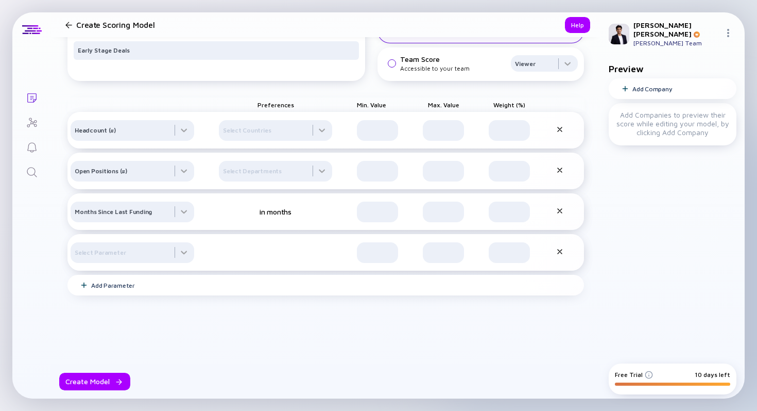
click at [561, 116] on div "Headcount (#) Select Countries" at bounding box center [325, 130] width 517 height 37
click at [561, 128] on icon at bounding box center [560, 129] width 8 height 8
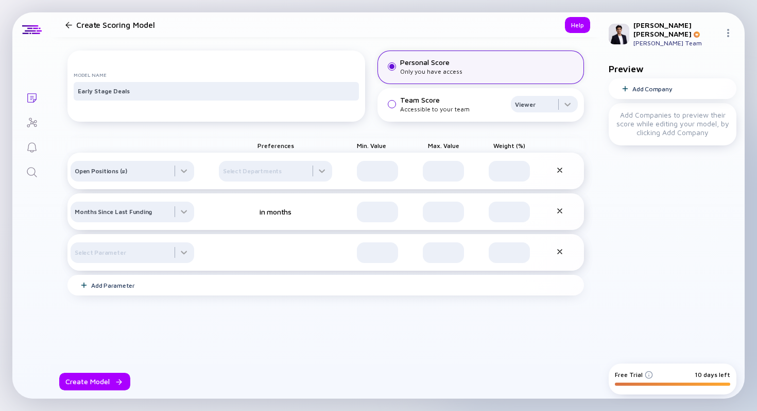
scroll to position [28, 0]
click at [561, 131] on div "Preferences Min. Value Max. Value Weight (%) Open Positions (#) Select Departme…" at bounding box center [325, 213] width 517 height 174
click at [561, 155] on div "Open Positions (#) Select Departments" at bounding box center [325, 170] width 517 height 37
click at [561, 165] on div "Open Positions (#) Select Departments" at bounding box center [325, 170] width 517 height 37
click at [560, 170] on icon at bounding box center [560, 170] width 4 height 4
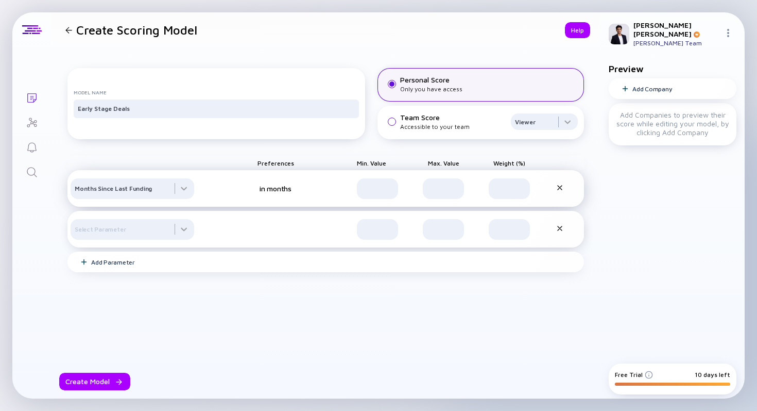
scroll to position [0, 0]
click at [559, 192] on icon at bounding box center [560, 187] width 8 height 8
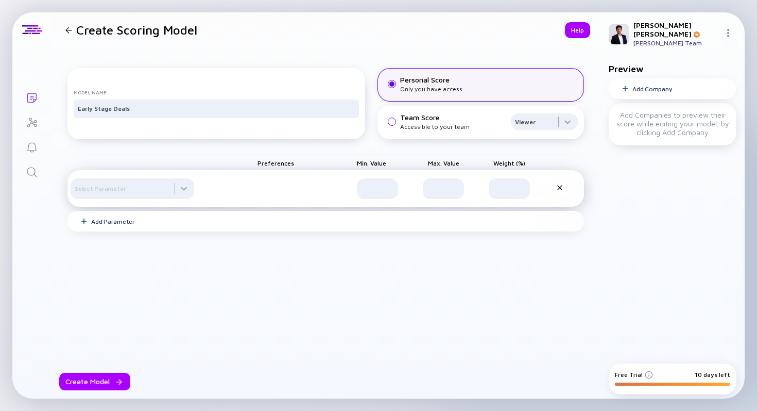
click at [561, 190] on icon at bounding box center [560, 187] width 4 height 4
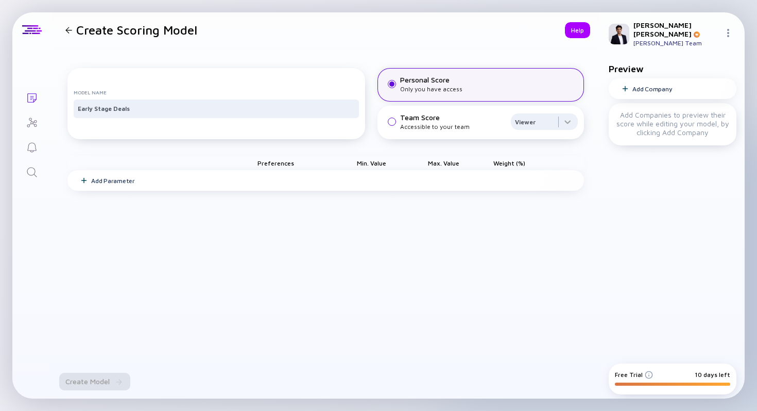
click at [66, 28] on div at bounding box center [68, 30] width 7 height 7
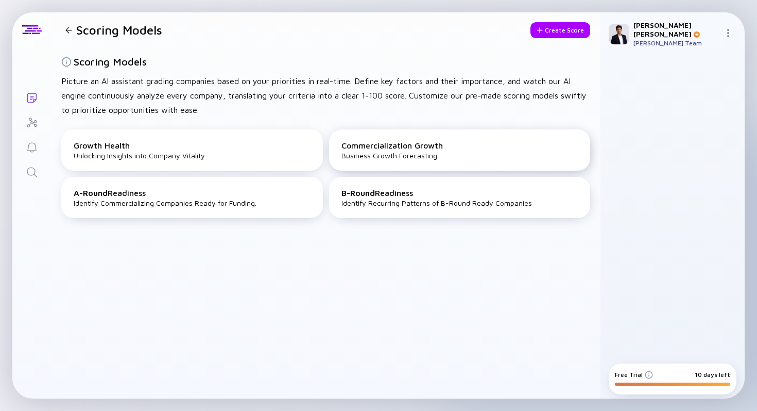
click at [348, 158] on div "Commercialization Growth Business Growth Forecasting" at bounding box center [460, 149] width 262 height 41
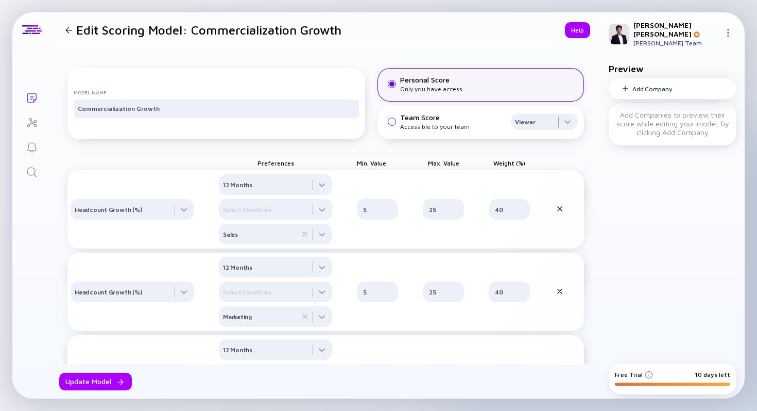
click at [627, 89] on div "Add Company" at bounding box center [673, 88] width 128 height 21
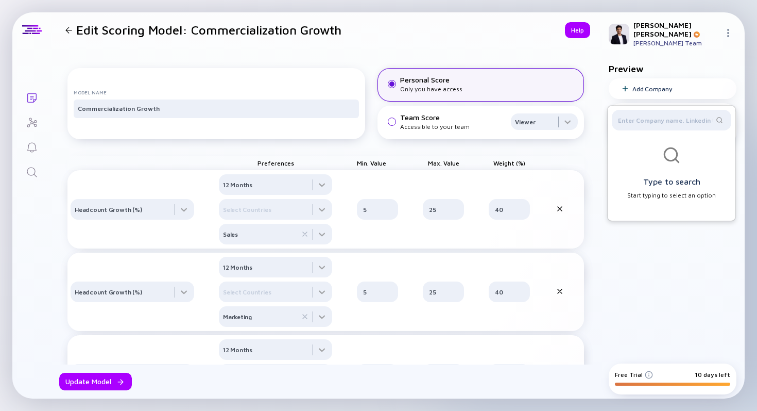
click at [629, 125] on div at bounding box center [671, 122] width 119 height 25
click at [631, 123] on div at bounding box center [671, 120] width 119 height 21
click at [639, 120] on div at bounding box center [671, 120] width 119 height 21
click at [644, 118] on input "text" at bounding box center [665, 120] width 95 height 10
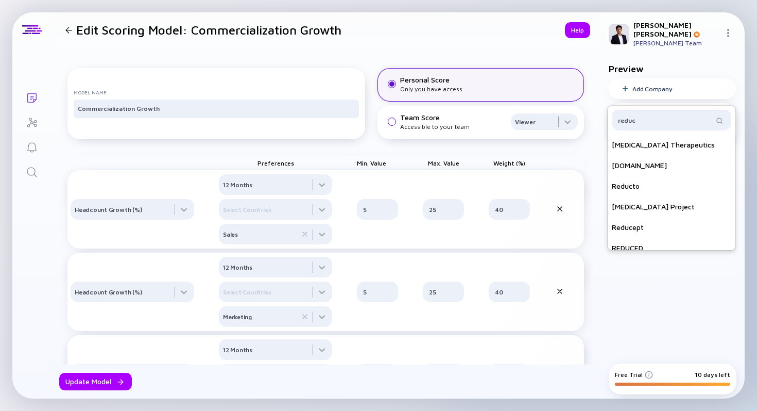
type input "reduc"
click at [639, 176] on div "Reducto" at bounding box center [672, 186] width 128 height 21
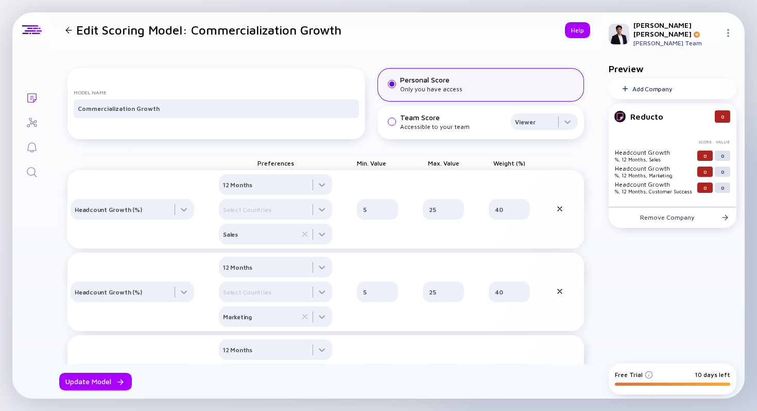
click at [74, 30] on div at bounding box center [68, 30] width 15 height 7
